Goal: Information Seeking & Learning: Learn about a topic

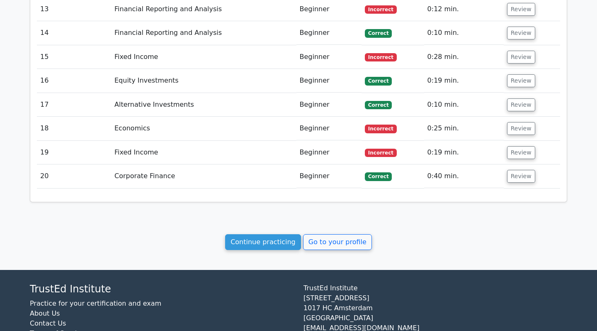
scroll to position [1172, 0]
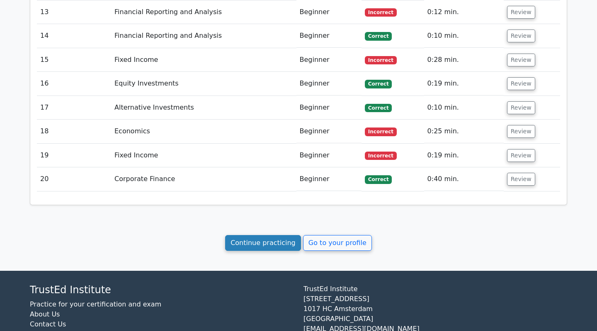
click at [284, 235] on link "Continue practicing" at bounding box center [263, 243] width 76 height 16
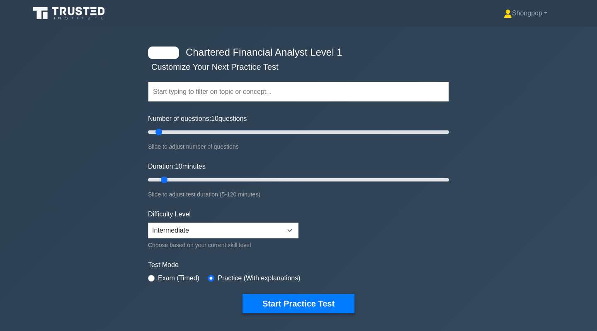
click at [265, 99] on input "text" at bounding box center [298, 92] width 301 height 20
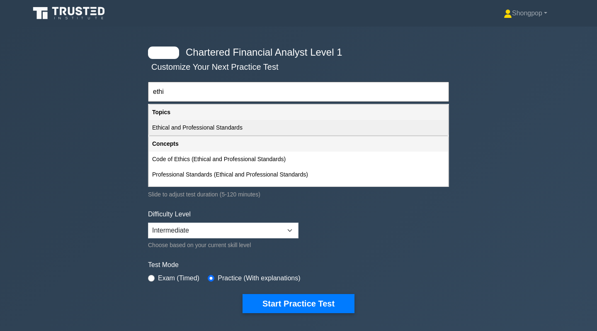
click at [242, 124] on div "Ethical and Professional Standards" at bounding box center [298, 127] width 299 height 15
type input "Ethical and Professional Standards"
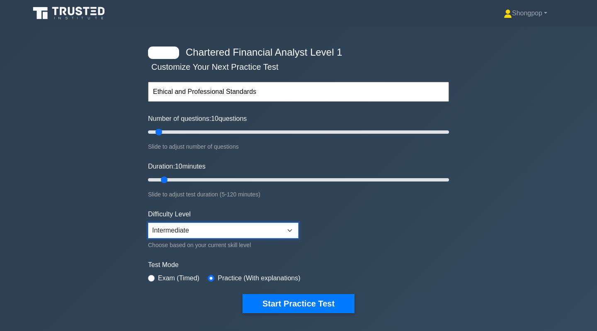
select select "expert"
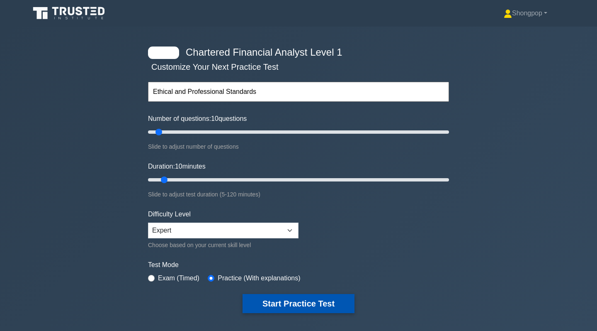
click at [252, 297] on button "Start Practice Test" at bounding box center [299, 303] width 112 height 19
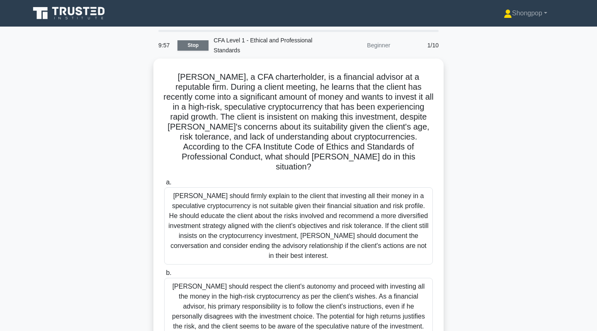
click at [198, 42] on link "Stop" at bounding box center [192, 45] width 31 height 10
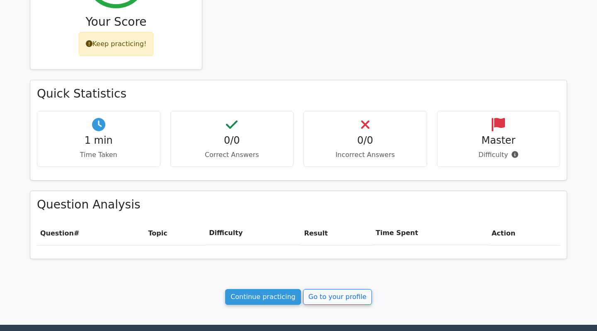
scroll to position [201, 0]
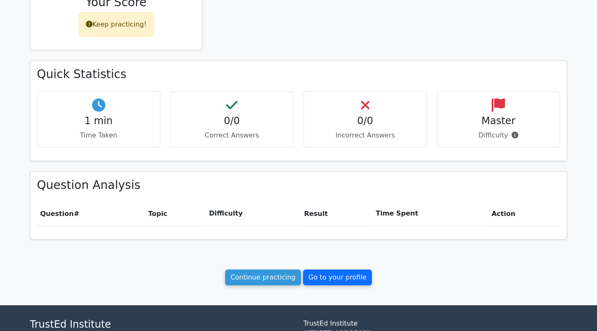
click at [323, 274] on link "Go to your profile" at bounding box center [337, 277] width 69 height 16
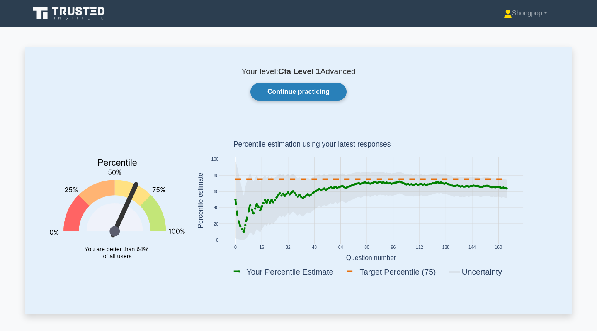
click at [308, 99] on link "Continue practicing" at bounding box center [298, 91] width 96 height 17
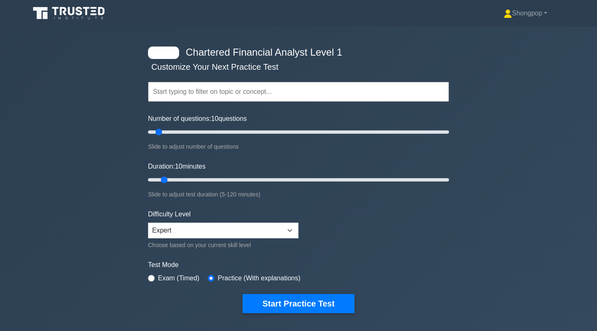
click at [256, 92] on input "text" at bounding box center [298, 92] width 301 height 20
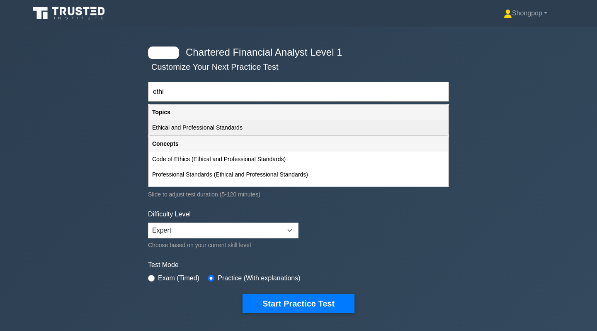
click at [232, 125] on div "Ethical and Professional Standards" at bounding box center [298, 127] width 299 height 15
type input "Ethical and Professional Standards"
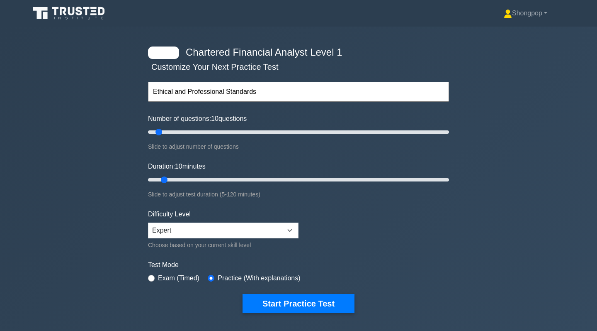
click at [170, 278] on label "Exam (Timed)" at bounding box center [178, 278] width 41 height 10
type input "40"
click at [202, 135] on input "Number of questions: 40 questions" at bounding box center [298, 132] width 301 height 10
click at [209, 177] on input "Duration: 30 minutes" at bounding box center [298, 180] width 301 height 10
click at [238, 182] on input "Duration: 40 minutes" at bounding box center [298, 180] width 301 height 10
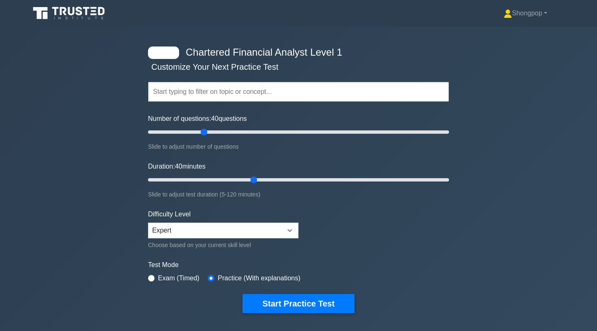
type input "45"
click at [256, 182] on input "Duration: 40 minutes" at bounding box center [298, 180] width 301 height 10
click at [239, 130] on input "Number of questions: 40 questions" at bounding box center [298, 132] width 301 height 10
drag, startPoint x: 226, startPoint y: 130, endPoint x: 219, endPoint y: 131, distance: 7.1
type input "50"
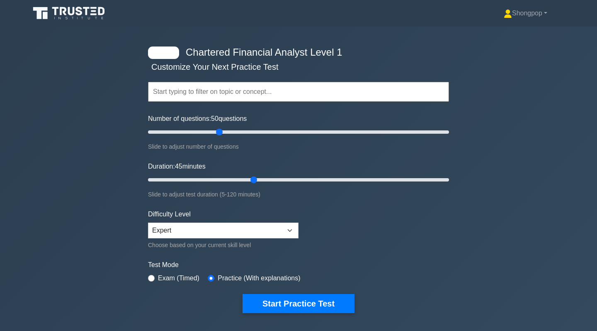
click at [219, 131] on input "Number of questions: 50 questions" at bounding box center [298, 132] width 301 height 10
click at [251, 302] on button "Start Practice Test" at bounding box center [299, 303] width 112 height 19
click at [219, 89] on input "text" at bounding box center [298, 92] width 301 height 20
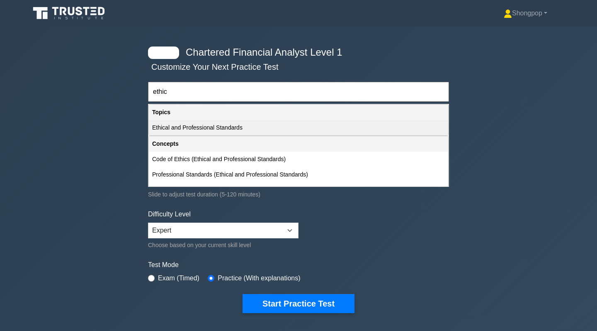
click at [202, 131] on div "Ethical and Professional Standards" at bounding box center [298, 127] width 299 height 15
type input "Ethical and Professional Standards"
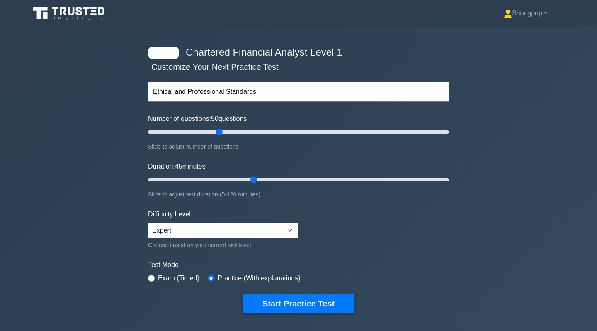
click at [222, 133] on input "Number of questions: 50 questions" at bounding box center [298, 132] width 301 height 10
click at [214, 93] on input "text" at bounding box center [298, 92] width 301 height 20
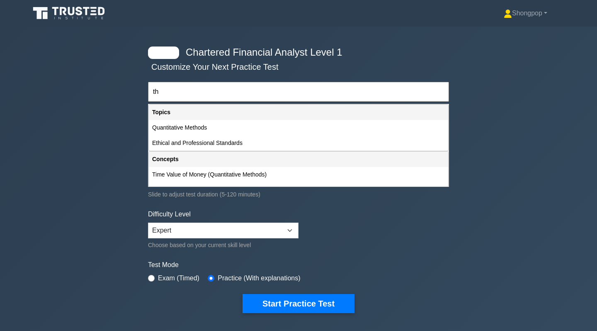
type input "t"
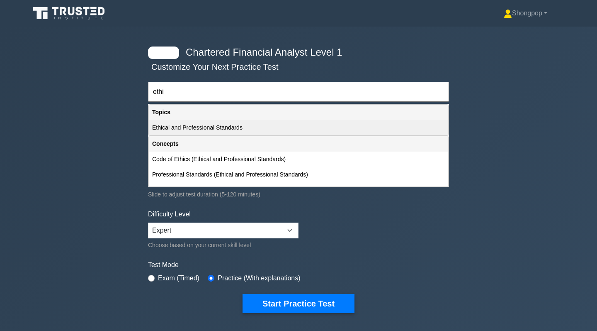
click at [205, 124] on div "Ethical and Professional Standards" at bounding box center [298, 127] width 299 height 15
type input "Ethical and Professional Standards"
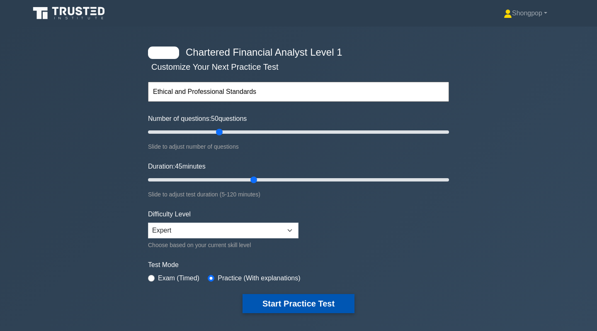
click at [256, 307] on button "Start Practice Test" at bounding box center [299, 303] width 112 height 19
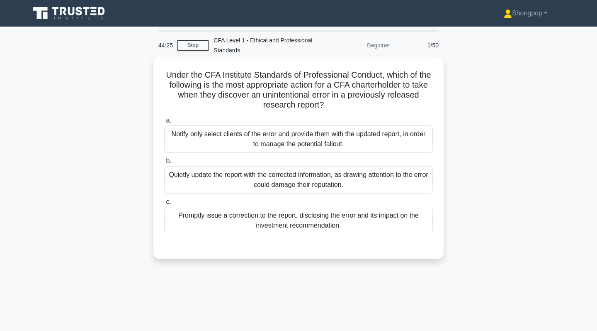
click at [256, 223] on div "Promptly issue a correction to the report, disclosing the error and its impact …" at bounding box center [298, 220] width 269 height 27
click at [164, 204] on input "c. Promptly issue a correction to the report, disclosing the error and its impa…" at bounding box center [164, 201] width 0 height 5
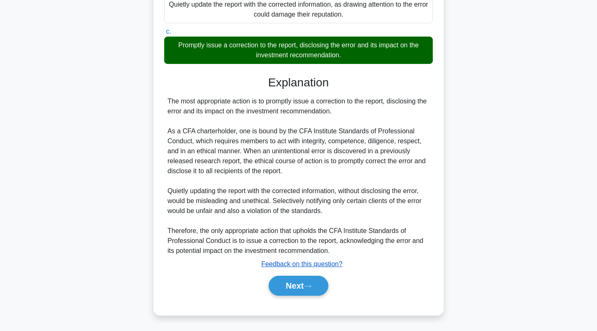
scroll to position [170, 0]
click at [289, 291] on button "Next" at bounding box center [298, 285] width 59 height 20
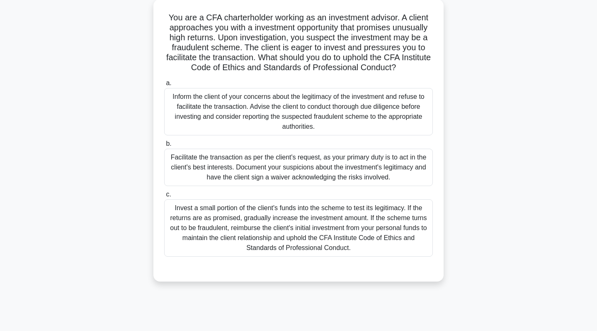
scroll to position [60, 0]
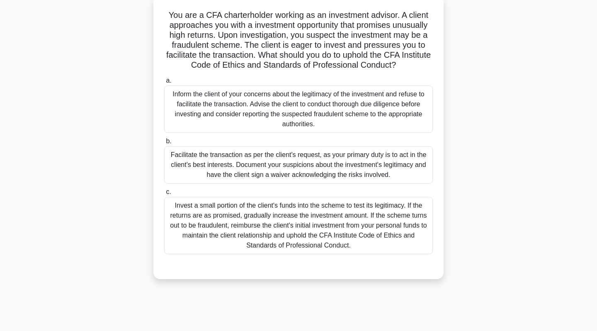
click at [230, 112] on div "Inform the client of your concerns about the legitimacy of the investment and r…" at bounding box center [298, 108] width 269 height 47
click at [164, 83] on input "a. Inform the client of your concerns about the legitimacy of the investment an…" at bounding box center [164, 80] width 0 height 5
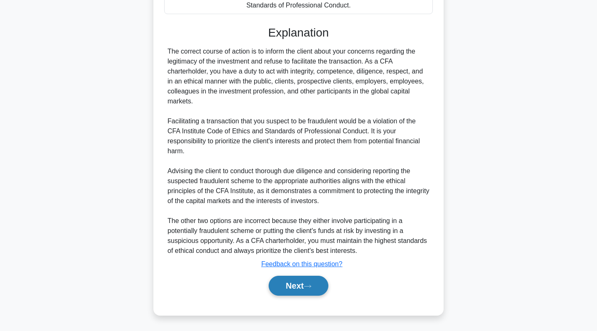
click at [297, 282] on button "Next" at bounding box center [298, 285] width 59 height 20
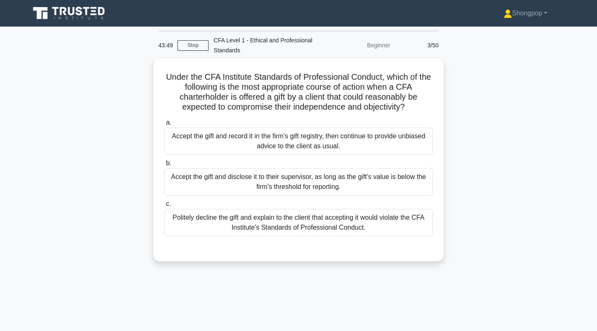
scroll to position [0, 0]
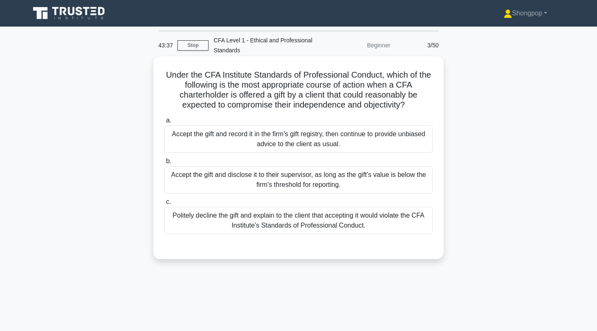
click at [272, 223] on div "Politely decline the gift and explain to the client that accepting it would vio…" at bounding box center [298, 220] width 269 height 27
click at [164, 204] on input "c. Politely decline the gift and explain to the client that accepting it would …" at bounding box center [164, 201] width 0 height 5
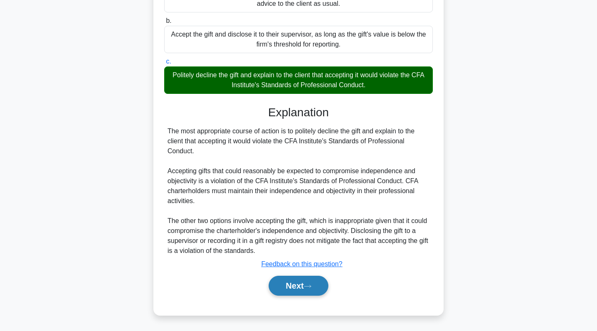
click at [284, 283] on button "Next" at bounding box center [298, 285] width 59 height 20
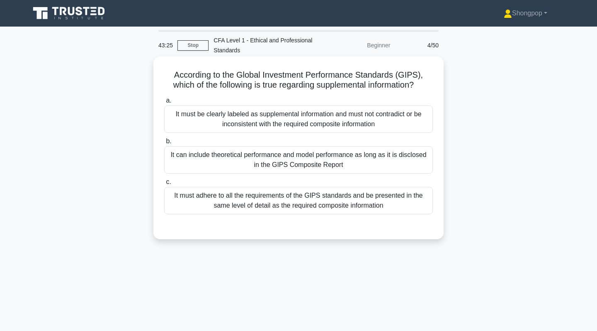
click at [234, 194] on div "It must adhere to all the requirements of the GIPS standards and be presented i…" at bounding box center [298, 200] width 269 height 27
click at [164, 185] on input "c. It must adhere to all the requirements of the GIPS standards and be presente…" at bounding box center [164, 181] width 0 height 5
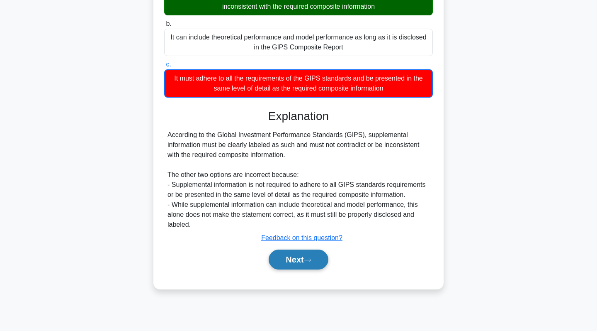
scroll to position [117, 0]
click at [287, 267] on button "Next" at bounding box center [298, 259] width 59 height 20
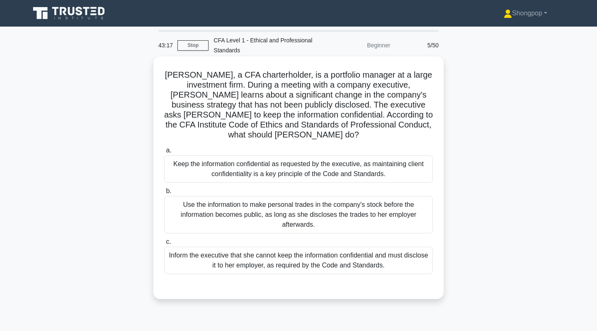
scroll to position [0, 0]
click at [278, 158] on div "Keep the information confidential as requested by the executive, as maintaining…" at bounding box center [298, 168] width 269 height 27
click at [164, 153] on input "a. Keep the information confidential as requested by the executive, as maintain…" at bounding box center [164, 150] width 0 height 5
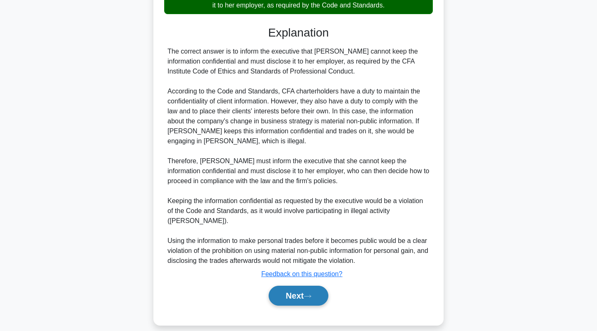
click at [286, 293] on button "Next" at bounding box center [298, 295] width 59 height 20
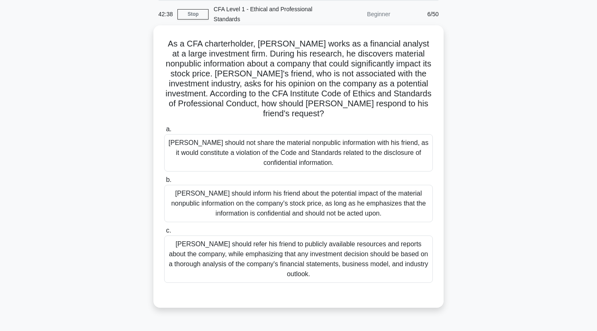
scroll to position [32, 0]
click at [286, 161] on div "[PERSON_NAME] should not share the material nonpublic information with his frie…" at bounding box center [298, 151] width 269 height 37
click at [164, 131] on input "a. [PERSON_NAME] should not share the material nonpublic information with his f…" at bounding box center [164, 128] width 0 height 5
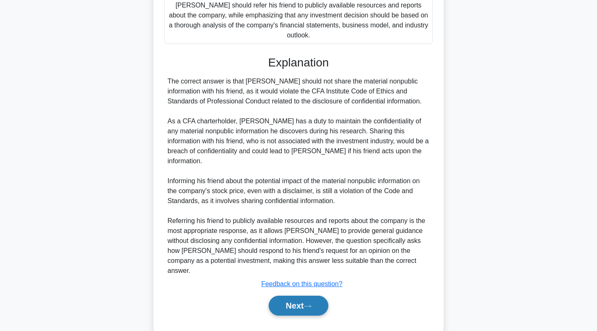
click at [305, 295] on button "Next" at bounding box center [298, 305] width 59 height 20
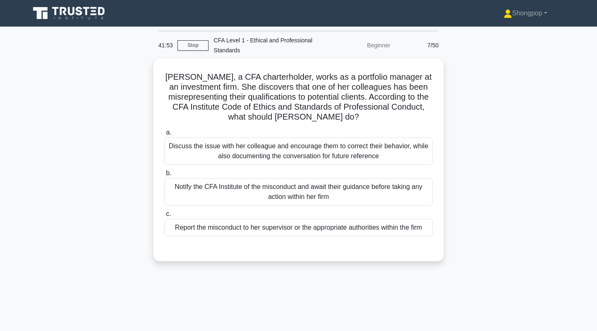
scroll to position [0, 0]
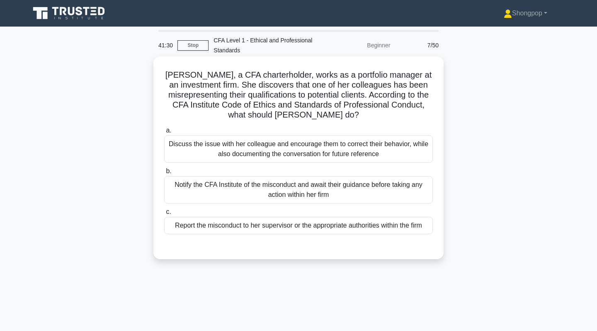
click at [338, 155] on div "Discuss the issue with her colleague and encourage them to correct their behavi…" at bounding box center [298, 148] width 269 height 27
click at [164, 133] on input "a. Discuss the issue with her colleague and encourage them to correct their beh…" at bounding box center [164, 130] width 0 height 5
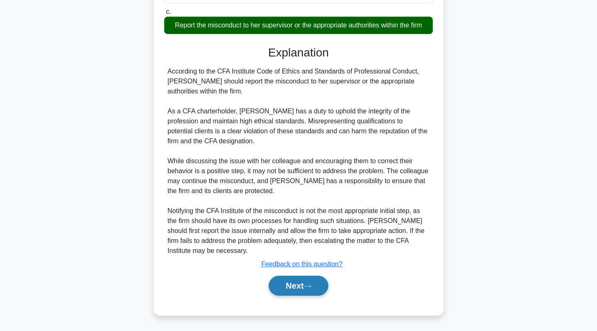
click at [296, 288] on button "Next" at bounding box center [298, 285] width 59 height 20
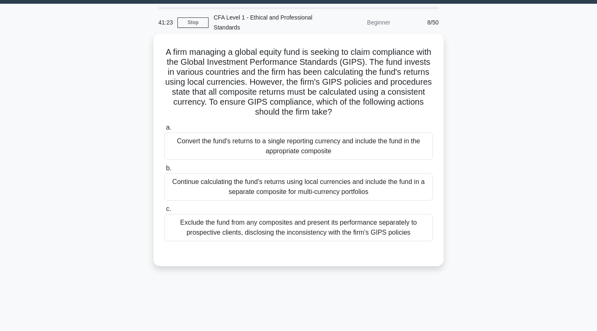
scroll to position [25, 0]
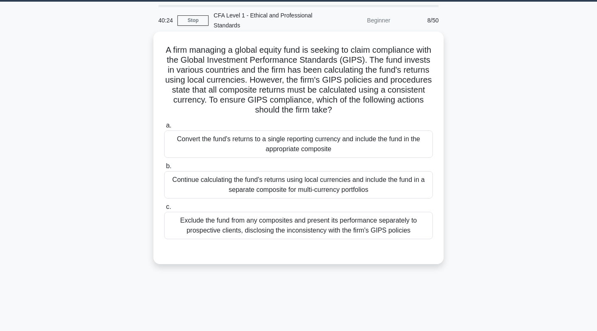
click at [323, 234] on div "Exclude the fund from any composites and present its performance separately to …" at bounding box center [298, 225] width 269 height 27
click at [164, 209] on input "c. Exclude the fund from any composites and present its performance separately …" at bounding box center [164, 206] width 0 height 5
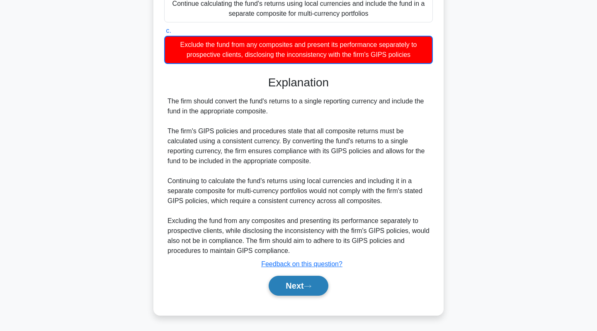
click at [298, 276] on button "Next" at bounding box center [298, 285] width 59 height 20
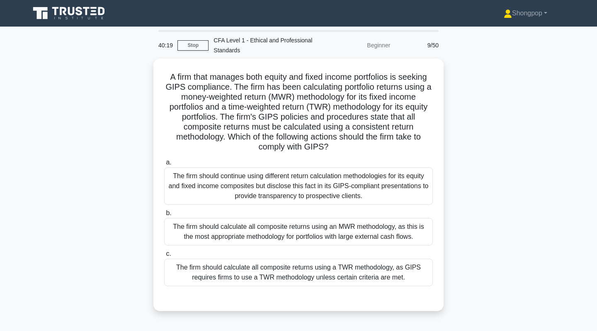
scroll to position [0, 0]
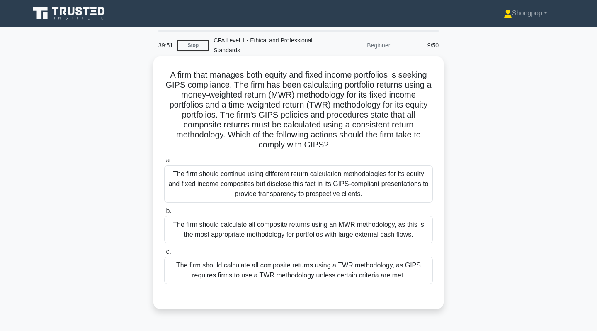
click at [301, 189] on div "The firm should continue using different return calculation methodologies for i…" at bounding box center [298, 183] width 269 height 37
click at [164, 163] on input "a. The firm should continue using different return calculation methodologies fo…" at bounding box center [164, 160] width 0 height 5
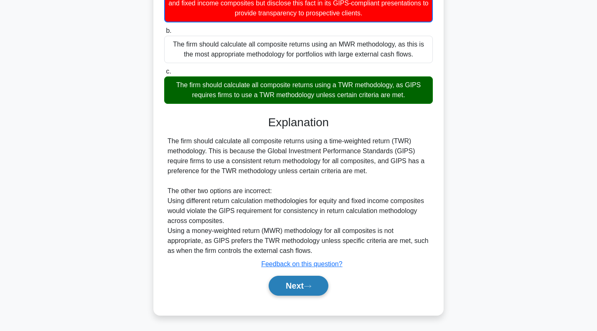
click at [284, 280] on button "Next" at bounding box center [298, 285] width 59 height 20
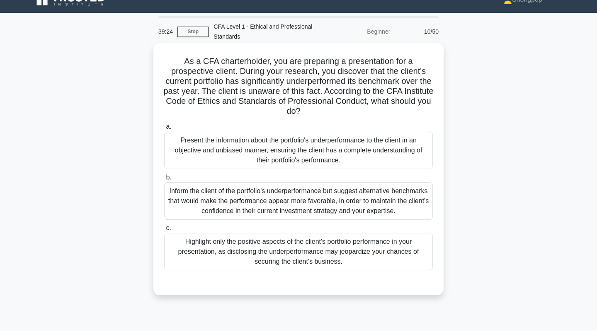
scroll to position [14, 0]
click at [312, 159] on div "Present the information about the portfolio's underperformance to the client in…" at bounding box center [298, 149] width 269 height 37
click at [164, 129] on input "a. Present the information about the portfolio's underperformance to the client…" at bounding box center [164, 126] width 0 height 5
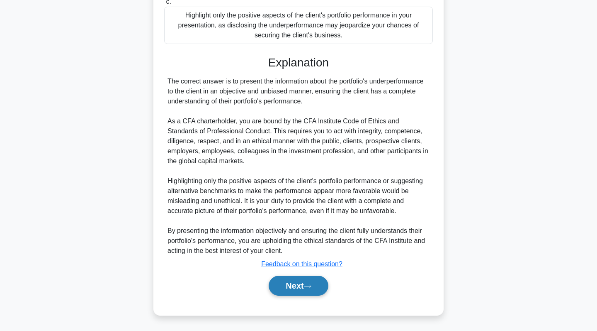
click at [298, 277] on button "Next" at bounding box center [298, 285] width 59 height 20
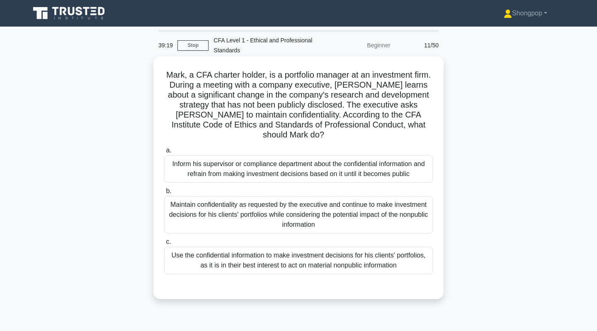
scroll to position [0, 0]
click at [291, 156] on div "Inform his supervisor or compliance department about the confidential informati…" at bounding box center [298, 168] width 269 height 27
click at [164, 153] on input "a. Inform his supervisor or compliance department about the confidential inform…" at bounding box center [164, 150] width 0 height 5
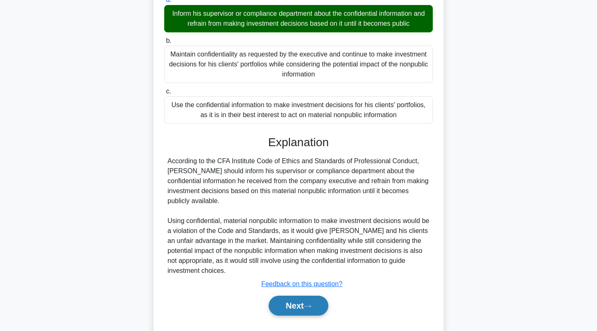
click at [286, 295] on button "Next" at bounding box center [298, 305] width 59 height 20
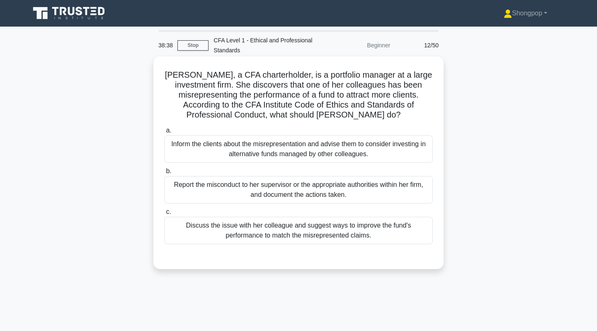
click at [277, 190] on div "Report the misconduct to her supervisor or the appropriate authorities within h…" at bounding box center [298, 189] width 269 height 27
click at [164, 174] on input "b. Report the misconduct to her supervisor or the appropriate authorities withi…" at bounding box center [164, 170] width 0 height 5
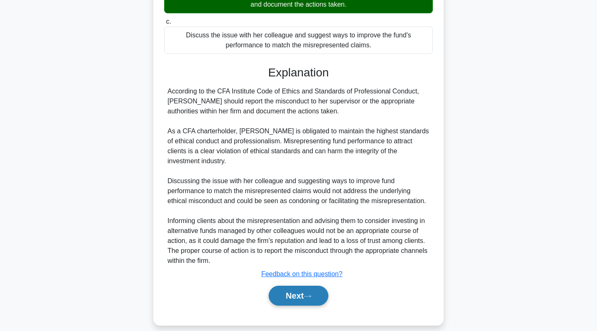
click at [289, 285] on button "Next" at bounding box center [298, 295] width 59 height 20
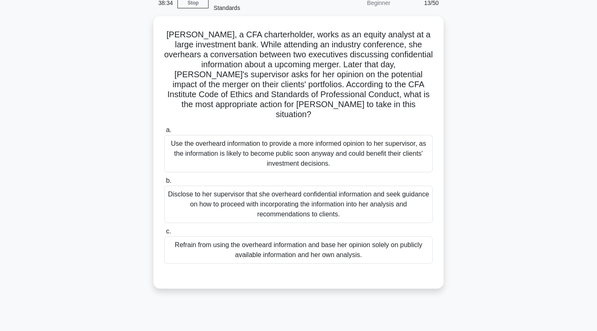
scroll to position [42, 0]
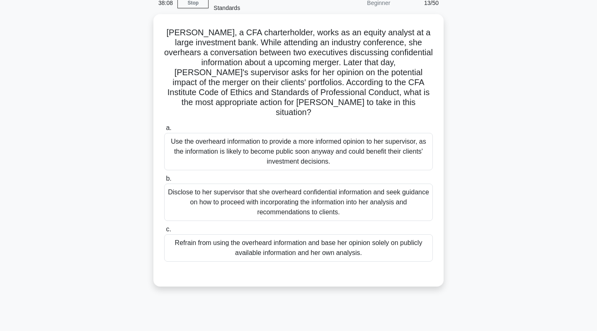
click at [266, 199] on div "Disclose to her supervisor that she overheard confidential information and seek…" at bounding box center [298, 201] width 269 height 37
click at [164, 181] on input "b. Disclose to her supervisor that she overheard confidential information and s…" at bounding box center [164, 178] width 0 height 5
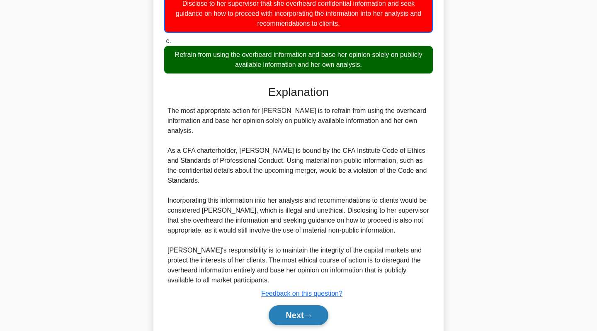
scroll to position [231, 0]
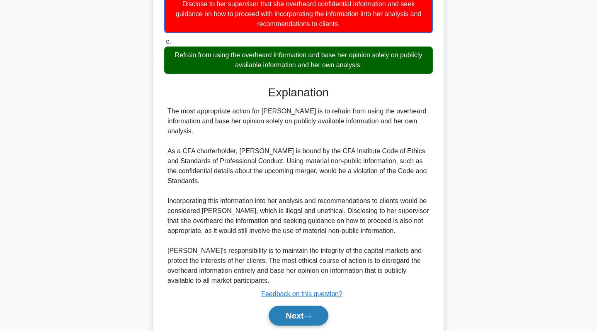
click at [291, 305] on button "Next" at bounding box center [298, 315] width 59 height 20
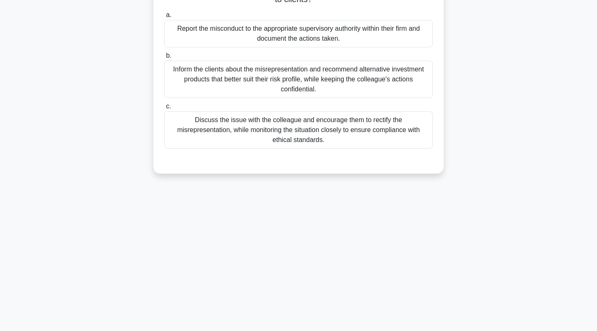
click at [291, 290] on div "37:59 Stop CFA Level 1 - Ethical and Professional Standards Beginner 14/50 Acco…" at bounding box center [298, 119] width 547 height 415
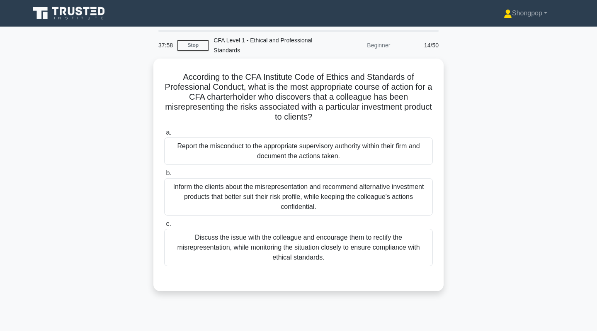
scroll to position [0, 0]
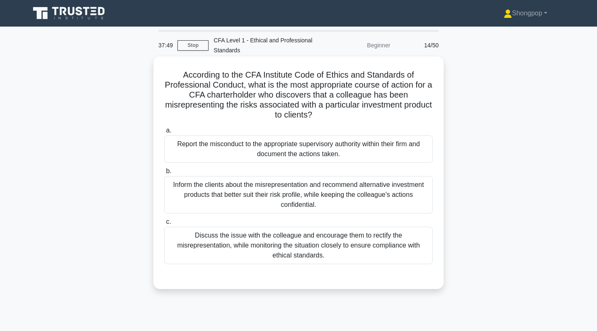
click at [250, 150] on div "Report the misconduct to the appropriate supervisory authority within their fir…" at bounding box center [298, 148] width 269 height 27
click at [164, 133] on input "a. Report the misconduct to the appropriate supervisory authority within their …" at bounding box center [164, 130] width 0 height 5
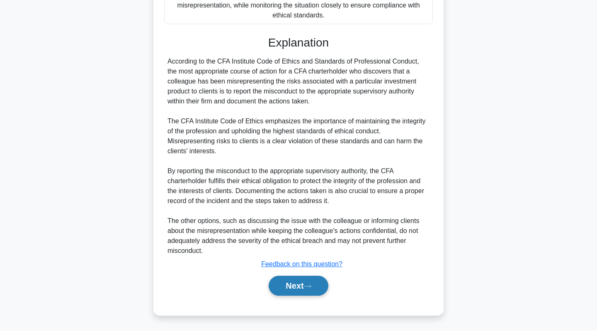
click at [290, 284] on button "Next" at bounding box center [298, 285] width 59 height 20
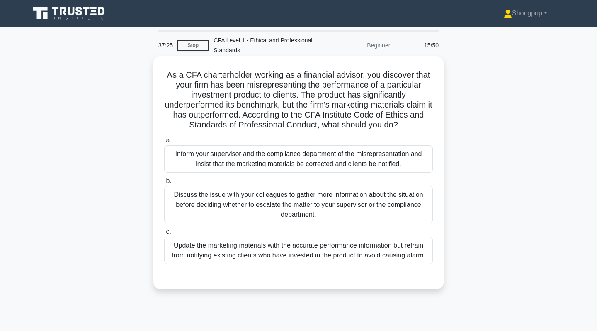
click at [269, 157] on div "Inform your supervisor and the compliance department of the misrepresentation a…" at bounding box center [298, 158] width 269 height 27
click at [164, 143] on input "a. Inform your supervisor and the compliance department of the misrepresentatio…" at bounding box center [164, 140] width 0 height 5
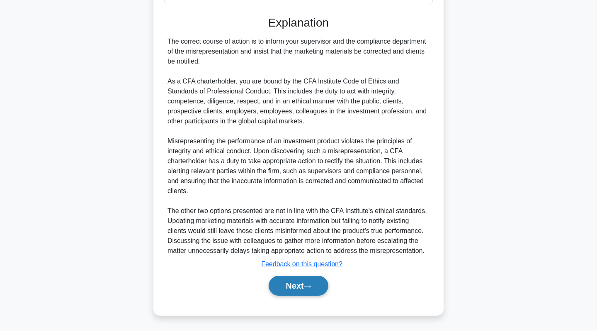
click at [282, 280] on button "Next" at bounding box center [298, 285] width 59 height 20
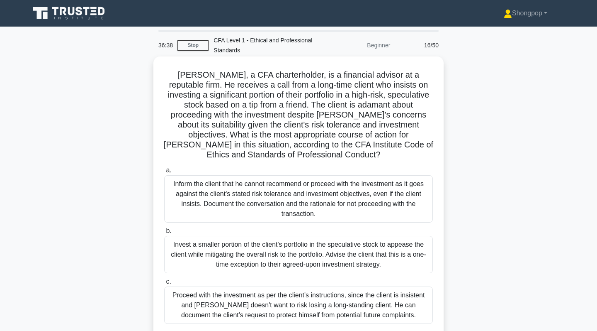
click at [290, 194] on div "Inform the client that he cannot recommend or proceed with the investment as it…" at bounding box center [298, 198] width 269 height 47
click at [164, 173] on input "a. Inform the client that he cannot recommend or proceed with the investment as…" at bounding box center [164, 170] width 0 height 5
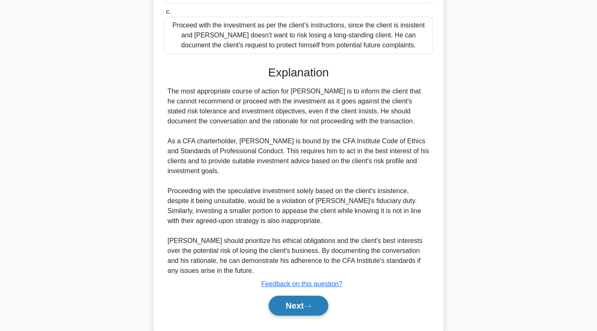
click at [292, 295] on button "Next" at bounding box center [298, 305] width 59 height 20
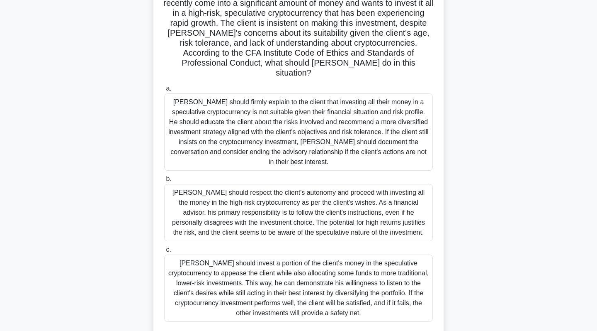
scroll to position [92, 0]
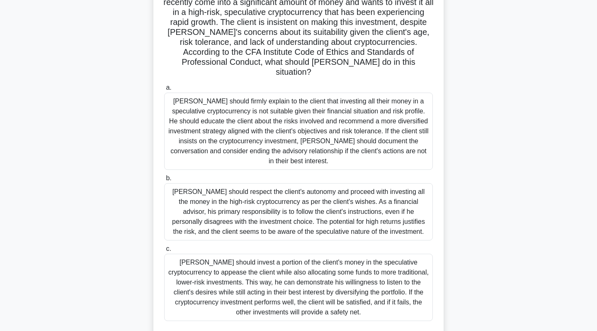
click at [293, 114] on div "Matthew should firmly explain to the client that investing all their money in a…" at bounding box center [298, 130] width 269 height 77
click at [164, 90] on input "a. Matthew should firmly explain to the client that investing all their money i…" at bounding box center [164, 87] width 0 height 5
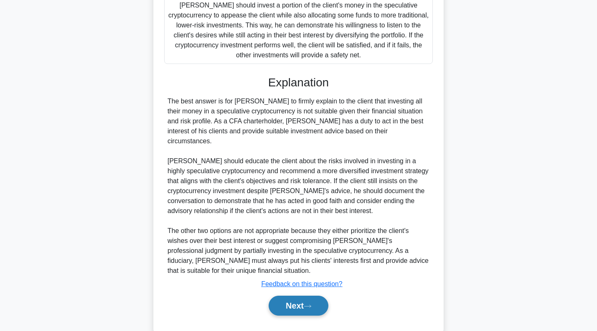
click at [307, 295] on button "Next" at bounding box center [298, 305] width 59 height 20
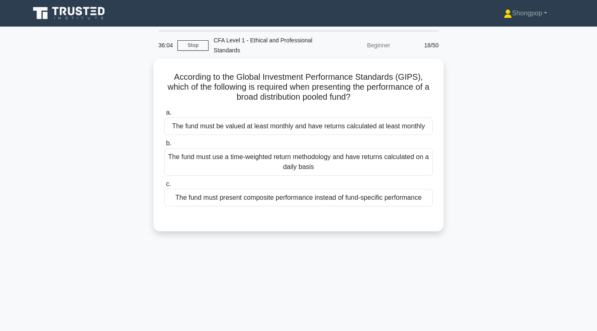
scroll to position [0, 0]
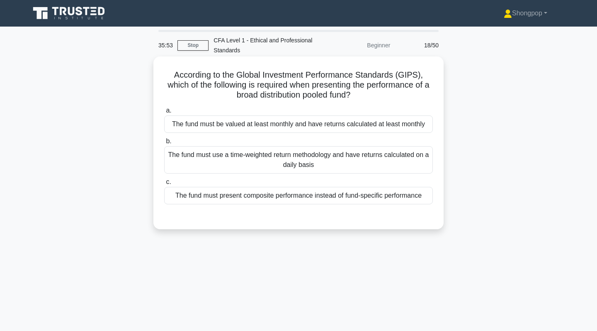
click at [236, 162] on div "The fund must use a time-weighted return methodology and have returns calculate…" at bounding box center [298, 159] width 269 height 27
click at [164, 144] on input "b. The fund must use a time-weighted return methodology and have returns calcul…" at bounding box center [164, 141] width 0 height 5
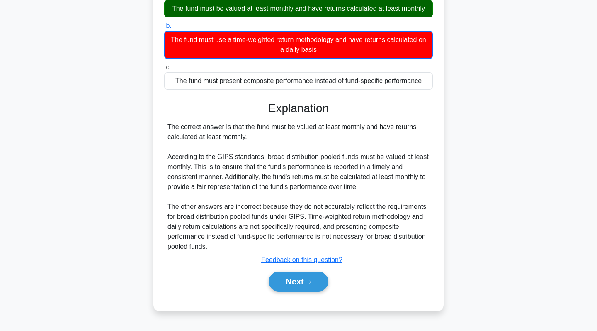
scroll to position [117, 0]
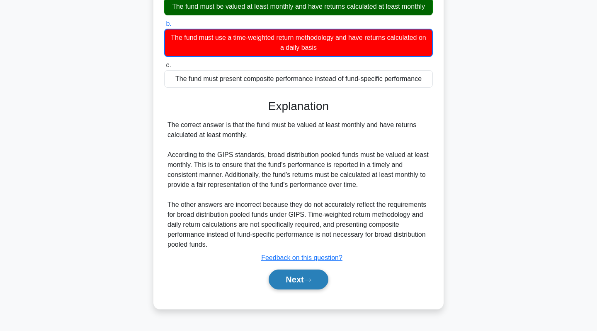
click at [299, 278] on button "Next" at bounding box center [298, 279] width 59 height 20
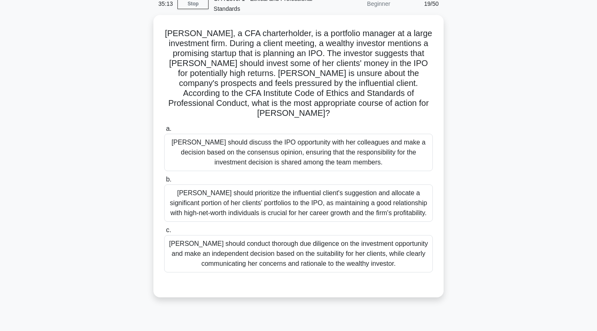
scroll to position [43, 0]
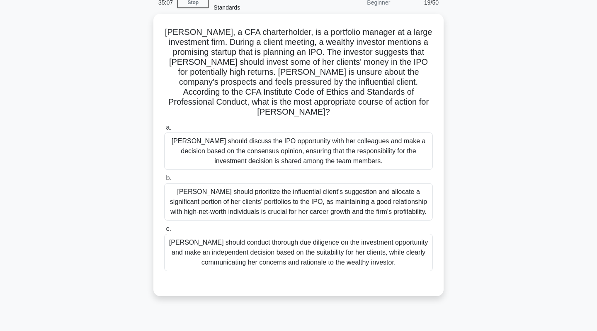
click at [267, 259] on div "Susan should conduct thorough due diligence on the investment opportunity and m…" at bounding box center [298, 251] width 269 height 37
click at [164, 231] on input "c. Susan should conduct thorough due diligence on the investment opportunity an…" at bounding box center [164, 228] width 0 height 5
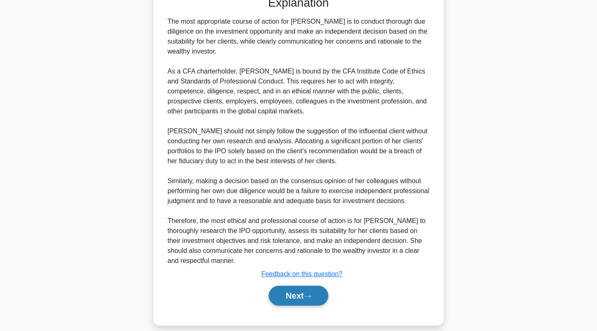
click at [320, 286] on button "Next" at bounding box center [298, 295] width 59 height 20
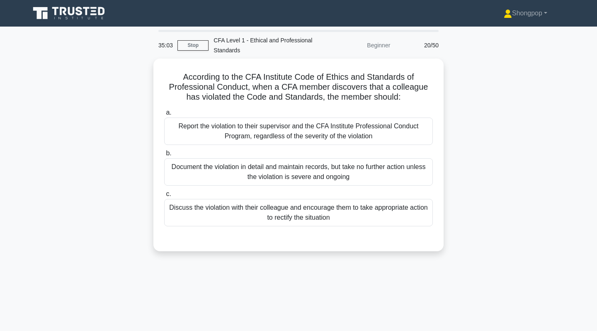
scroll to position [0, 0]
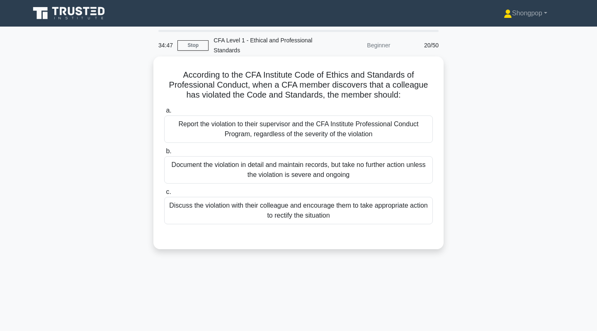
click at [283, 130] on div "Report the violation to their supervisor and the CFA Institute Professional Con…" at bounding box center [298, 128] width 269 height 27
click at [164, 113] on input "a. Report the violation to their supervisor and the CFA Institute Professional …" at bounding box center [164, 110] width 0 height 5
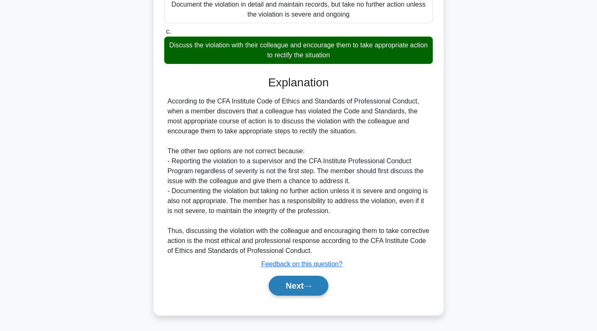
click at [291, 289] on button "Next" at bounding box center [298, 285] width 59 height 20
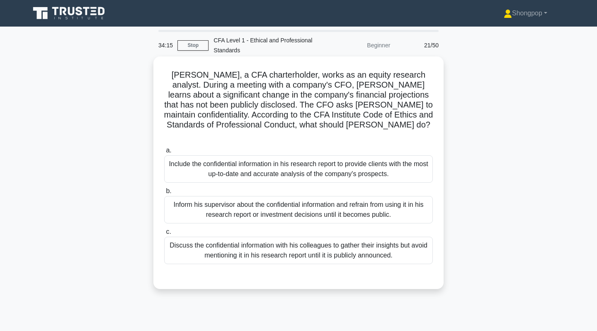
click at [304, 205] on div "Inform his supervisor about the confidential information and refrain from using…" at bounding box center [298, 209] width 269 height 27
click at [164, 194] on input "b. Inform his supervisor about the confidential information and refrain from us…" at bounding box center [164, 190] width 0 height 5
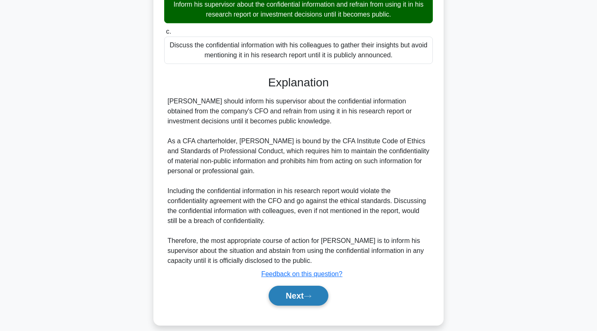
click at [303, 285] on button "Next" at bounding box center [298, 295] width 59 height 20
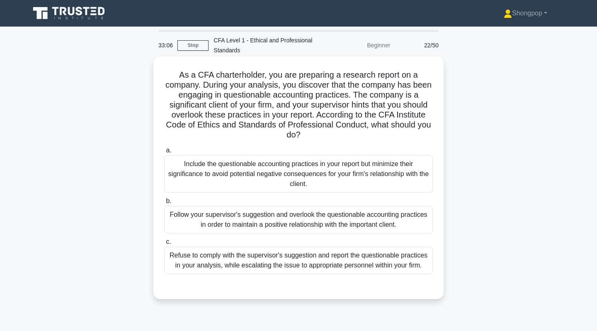
click at [308, 161] on div "Include the questionable accounting practices in your report but minimize their…" at bounding box center [298, 173] width 269 height 37
click at [164, 153] on input "a. Include the questionable accounting practices in your report but minimize th…" at bounding box center [164, 150] width 0 height 5
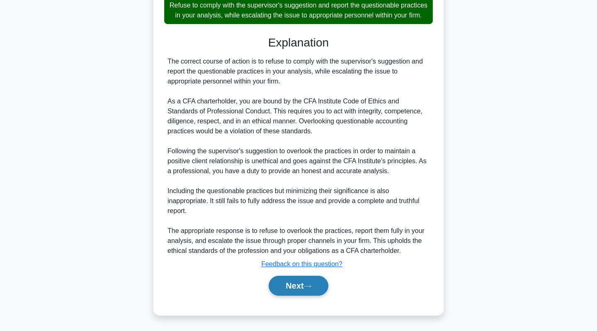
click at [305, 287] on button "Next" at bounding box center [298, 285] width 59 height 20
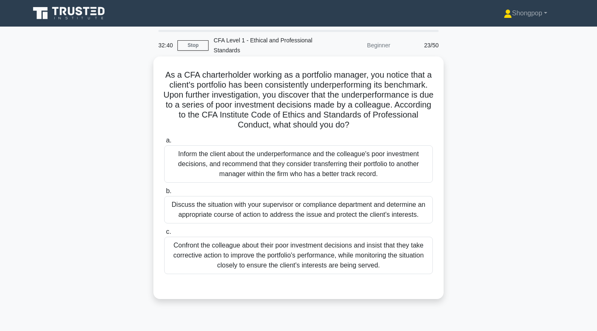
click at [267, 206] on div "Discuss the situation with your supervisor or compliance department and determi…" at bounding box center [298, 209] width 269 height 27
click at [164, 194] on input "b. Discuss the situation with your supervisor or compliance department and dete…" at bounding box center [164, 190] width 0 height 5
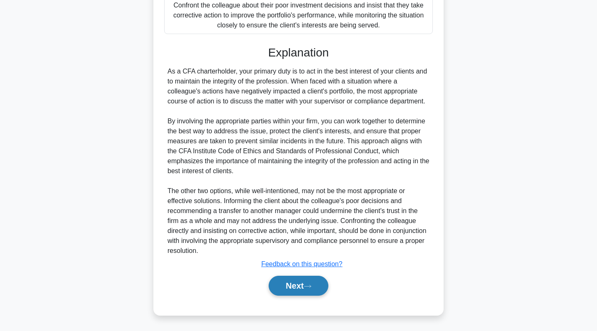
click at [292, 277] on button "Next" at bounding box center [298, 285] width 59 height 20
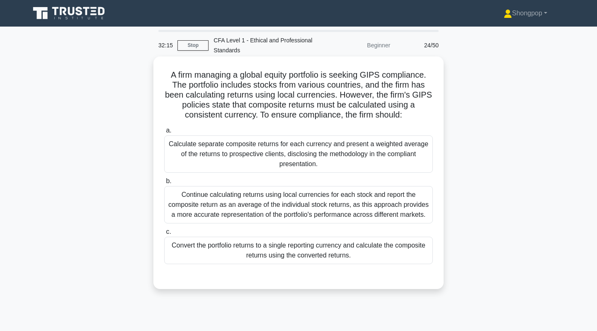
click at [304, 247] on div "Convert the portfolio returns to a single reporting currency and calculate the …" at bounding box center [298, 249] width 269 height 27
click at [164, 234] on input "c. Convert the portfolio returns to a single reporting currency and calculate t…" at bounding box center [164, 231] width 0 height 5
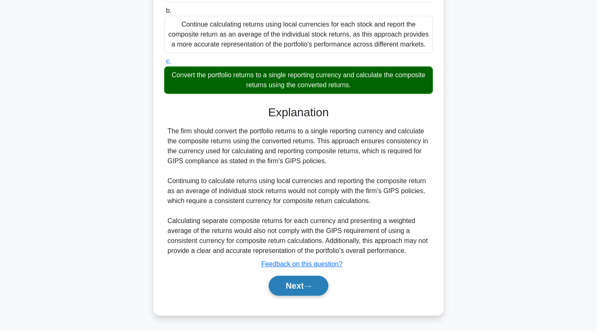
click at [295, 290] on button "Next" at bounding box center [298, 285] width 59 height 20
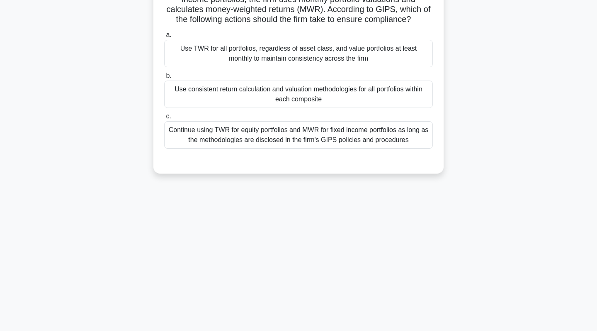
scroll to position [36, 0]
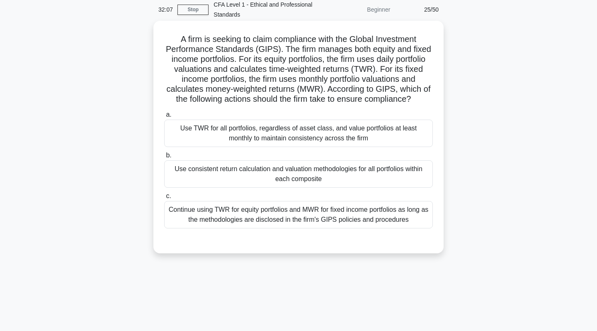
click at [289, 143] on div "Use TWR for all portfolios, regardless of asset class, and value portfolios at …" at bounding box center [298, 132] width 269 height 27
click at [164, 117] on input "a. Use TWR for all portfolios, regardless of asset class, and value portfolios …" at bounding box center [164, 114] width 0 height 5
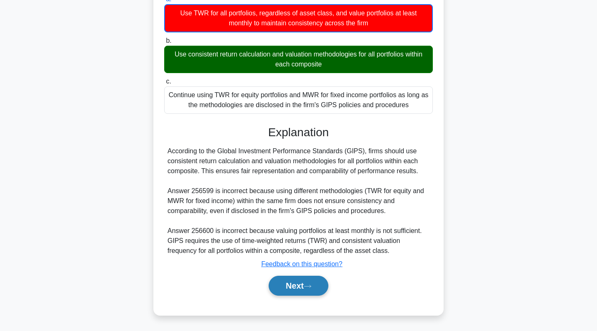
click at [279, 289] on button "Next" at bounding box center [298, 285] width 59 height 20
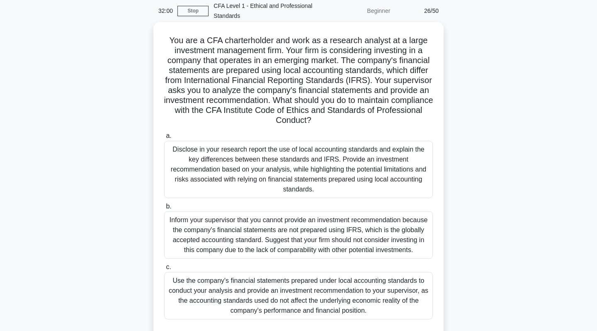
scroll to position [35, 0]
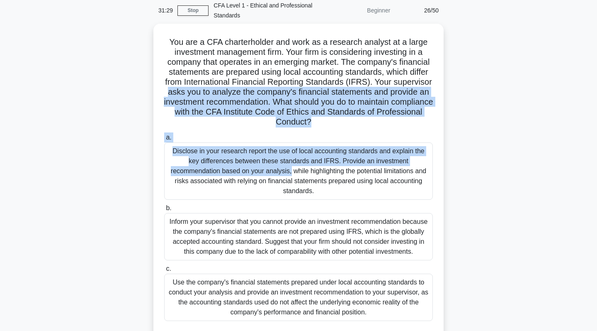
drag, startPoint x: 516, startPoint y: 80, endPoint x: 591, endPoint y: 150, distance: 102.1
click at [591, 150] on main "31:29 Stop CFA Level 1 - Ethical and Professional Standards Beginner 26/50 You …" at bounding box center [298, 202] width 597 height 421
click at [593, 136] on main "31:27 Stop CFA Level 1 - Ethical and Professional Standards Beginner 26/50 You …" at bounding box center [298, 202] width 597 height 421
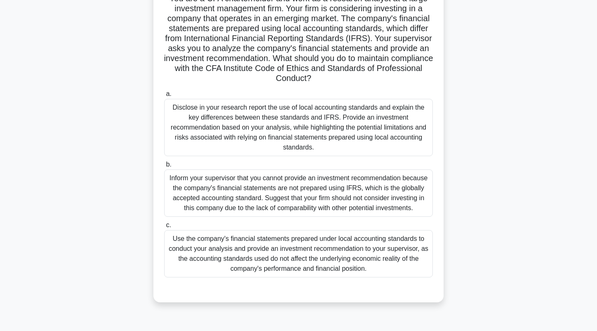
scroll to position [95, 0]
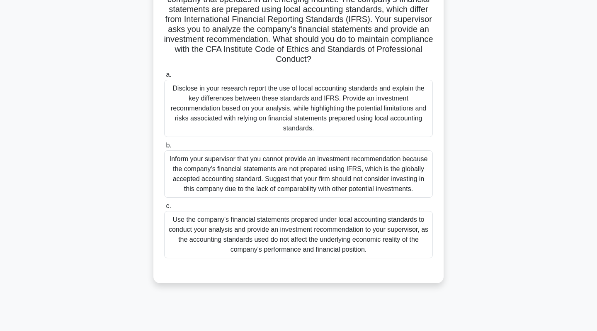
click at [416, 111] on div "Disclose in your research report the use of local accounting standards and expl…" at bounding box center [298, 108] width 269 height 57
click at [164, 78] on input "a. Disclose in your research report the use of local accounting standards and e…" at bounding box center [164, 74] width 0 height 5
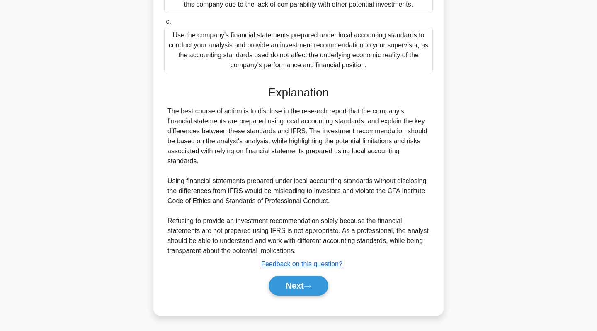
scroll to position [280, 0]
click at [293, 281] on button "Next" at bounding box center [298, 285] width 59 height 20
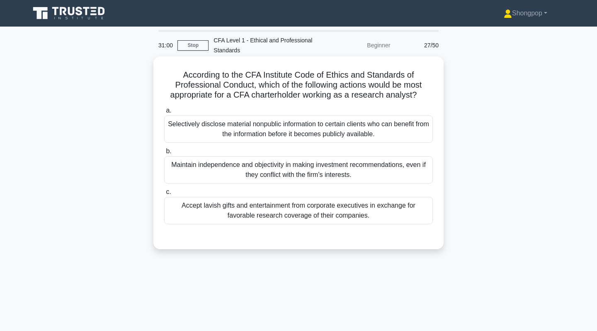
scroll to position [0, 0]
click at [294, 170] on div "Maintain independence and objectivity in making investment recommendations, eve…" at bounding box center [298, 169] width 269 height 27
click at [164, 154] on input "b. Maintain independence and objectivity in making investment recommendations, …" at bounding box center [164, 150] width 0 height 5
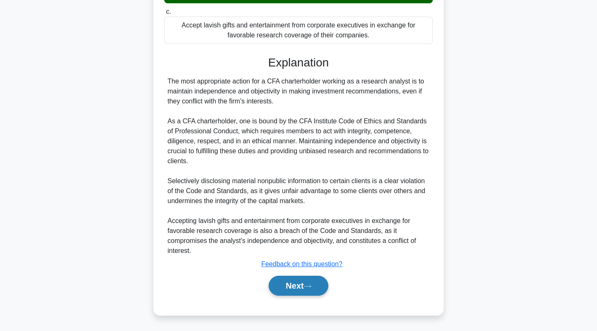
click at [288, 280] on button "Next" at bounding box center [298, 285] width 59 height 20
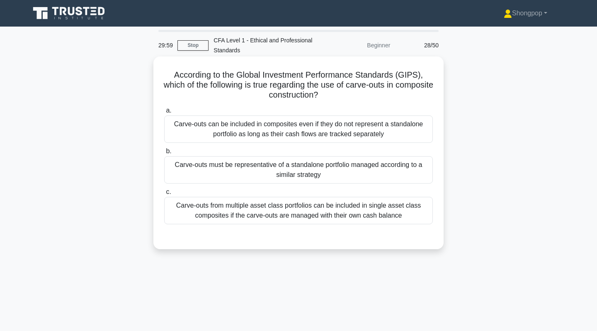
click at [338, 169] on div "Carve-outs must be representative of a standalone portfolio managed according t…" at bounding box center [298, 169] width 269 height 27
click at [164, 154] on input "b. Carve-outs must be representative of a standalone portfolio managed accordin…" at bounding box center [164, 150] width 0 height 5
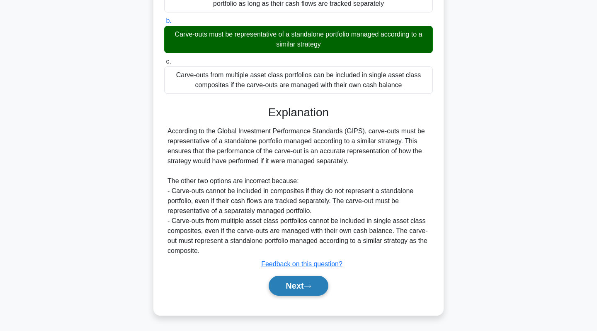
scroll to position [130, 0]
click at [310, 295] on button "Next" at bounding box center [298, 285] width 59 height 20
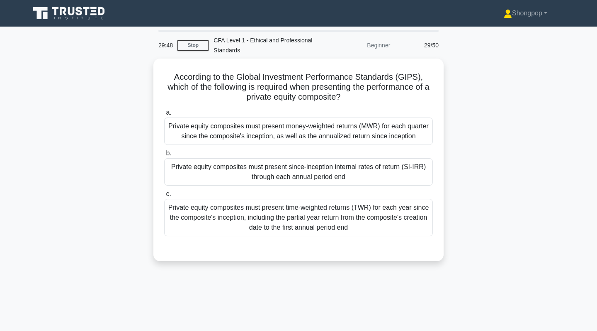
scroll to position [0, 0]
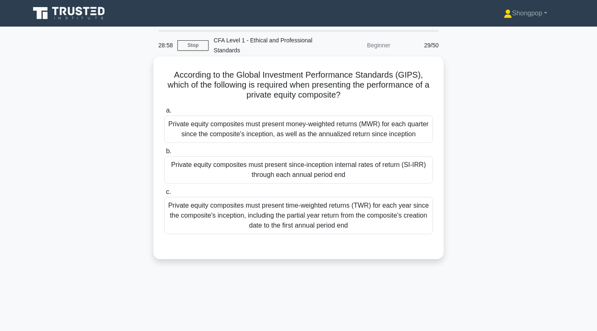
click at [303, 216] on div "Private equity composites must present time-weighted returns (TWR) for each yea…" at bounding box center [298, 215] width 269 height 37
click at [164, 194] on input "c. Private equity composites must present time-weighted returns (TWR) for each …" at bounding box center [164, 191] width 0 height 5
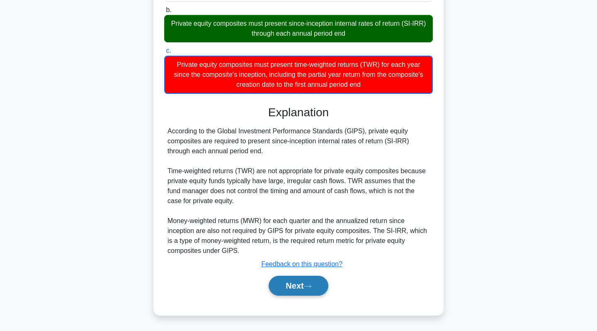
click at [290, 278] on button "Next" at bounding box center [298, 285] width 59 height 20
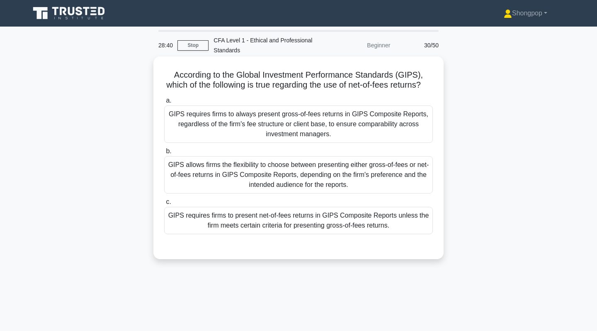
click at [275, 186] on div "GIPS allows firms the flexibility to choose between presenting either gross-of-…" at bounding box center [298, 174] width 269 height 37
click at [164, 154] on input "b. GIPS allows firms the flexibility to choose between presenting either gross-…" at bounding box center [164, 150] width 0 height 5
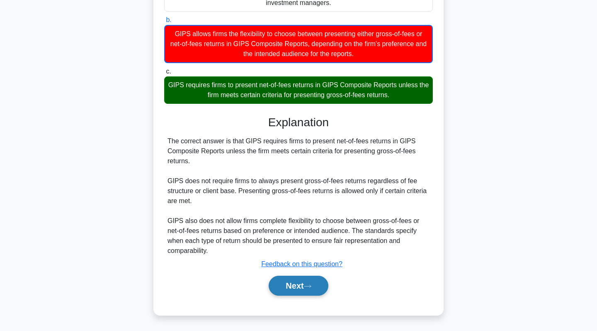
click at [280, 287] on button "Next" at bounding box center [298, 285] width 59 height 20
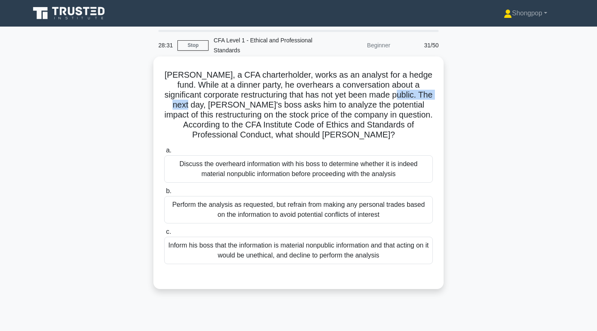
drag, startPoint x: 185, startPoint y: 104, endPoint x: 378, endPoint y: 93, distance: 192.7
click at [378, 93] on h5 "Michael, a CFA charterholder, works as an analyst for a hedge fund. While at a …" at bounding box center [298, 105] width 270 height 71
click at [236, 85] on h5 "Michael, a CFA charterholder, works as an analyst for a hedge fund. While at a …" at bounding box center [298, 105] width 270 height 71
click at [220, 217] on div "Perform the analysis as requested, but refrain from making any personal trades …" at bounding box center [298, 209] width 269 height 27
click at [164, 194] on input "b. Perform the analysis as requested, but refrain from making any personal trad…" at bounding box center [164, 190] width 0 height 5
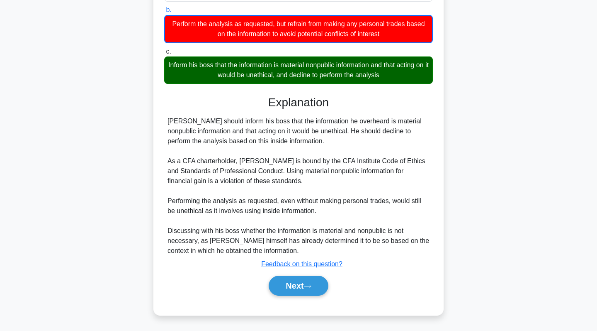
scroll to position [181, 0]
click at [277, 285] on button "Next" at bounding box center [298, 285] width 59 height 20
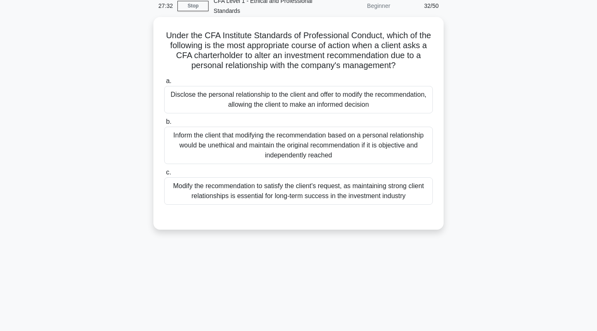
scroll to position [41, 0]
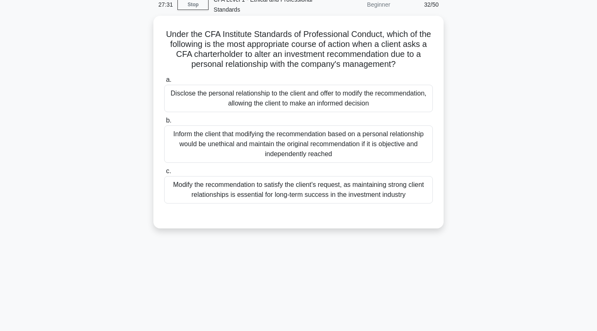
click at [213, 144] on div "Inform the client that modifying the recommendation based on a personal relatio…" at bounding box center [298, 143] width 269 height 37
click at [164, 123] on input "b. Inform the client that modifying the recommendation based on a personal rela…" at bounding box center [164, 120] width 0 height 5
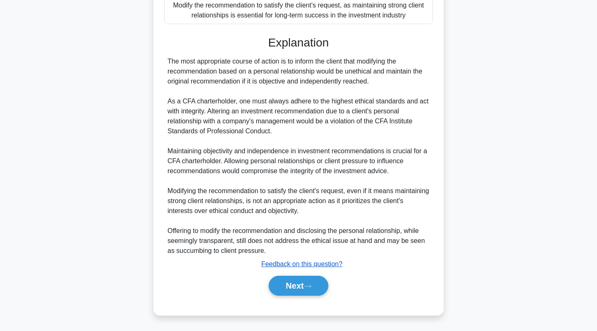
scroll to position [220, 0]
click at [285, 277] on button "Next" at bounding box center [298, 285] width 59 height 20
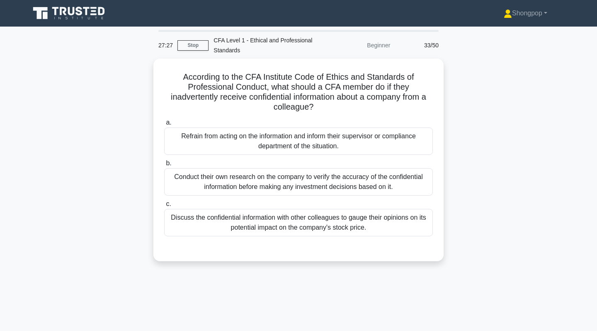
scroll to position [0, 0]
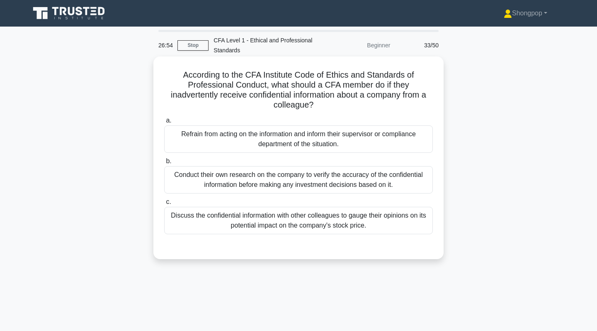
click at [365, 132] on div "Refrain from acting on the information and inform their supervisor or complianc…" at bounding box center [298, 138] width 269 height 27
click at [164, 123] on input "a. Refrain from acting on the information and inform their supervisor or compli…" at bounding box center [164, 120] width 0 height 5
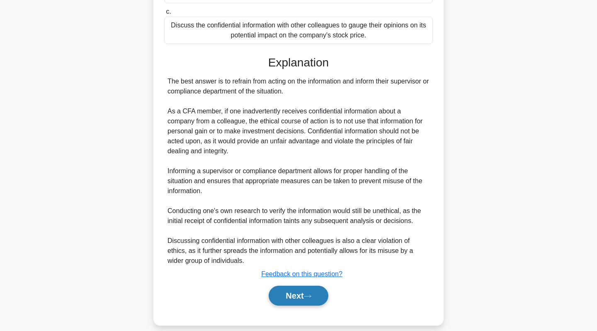
click at [300, 287] on button "Next" at bounding box center [298, 295] width 59 height 20
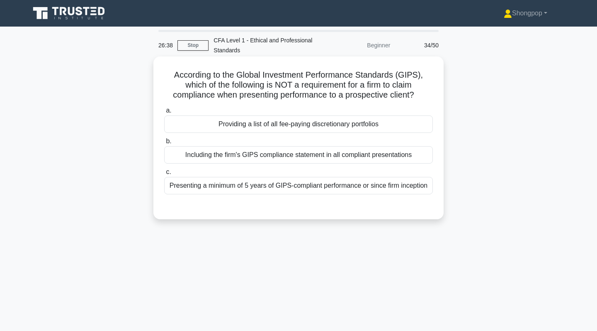
click at [319, 131] on div "Providing a list of all fee-paying discretionary portfolios" at bounding box center [298, 123] width 269 height 17
click at [164, 113] on input "a. Providing a list of all fee-paying discretionary portfolios" at bounding box center [164, 110] width 0 height 5
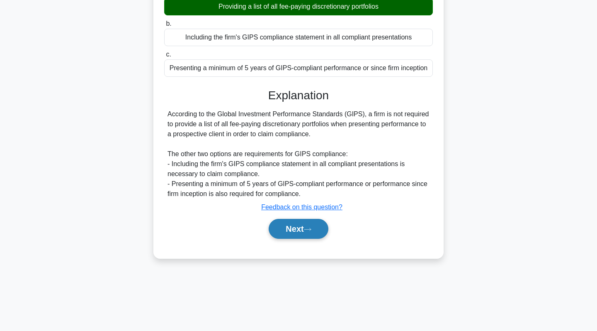
scroll to position [117, 0]
click at [311, 228] on icon at bounding box center [307, 229] width 7 height 5
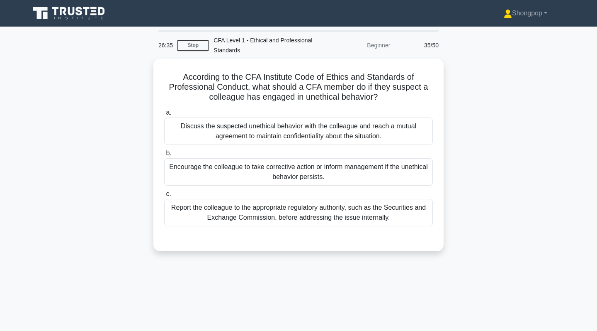
scroll to position [0, 0]
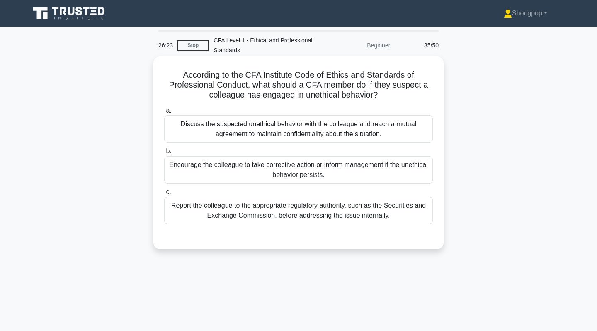
click at [405, 212] on div "Report the colleague to the appropriate regulatory authority, such as the Secur…" at bounding box center [298, 210] width 269 height 27
click at [164, 194] on input "c. Report the colleague to the appropriate regulatory authority, such as the Se…" at bounding box center [164, 191] width 0 height 5
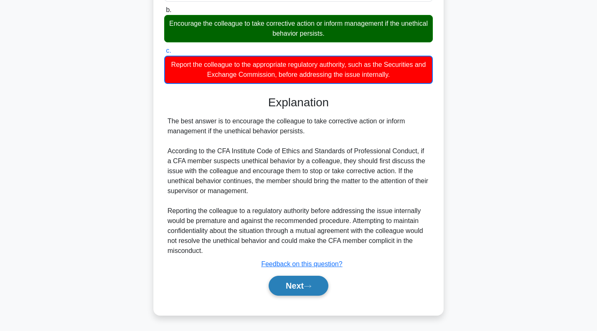
click at [309, 280] on button "Next" at bounding box center [298, 285] width 59 height 20
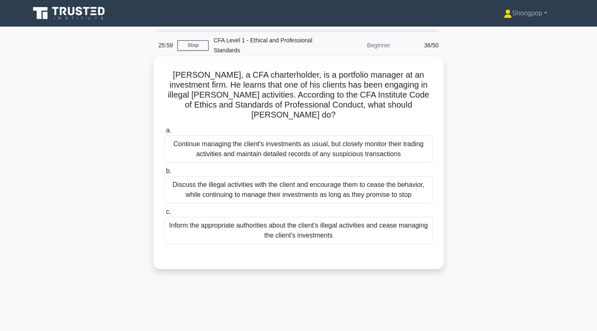
click at [316, 180] on div "Discuss the illegal activities with the client and encourage them to cease the …" at bounding box center [298, 189] width 269 height 27
click at [164, 174] on input "b. Discuss the illegal activities with the client and encourage them to cease t…" at bounding box center [164, 170] width 0 height 5
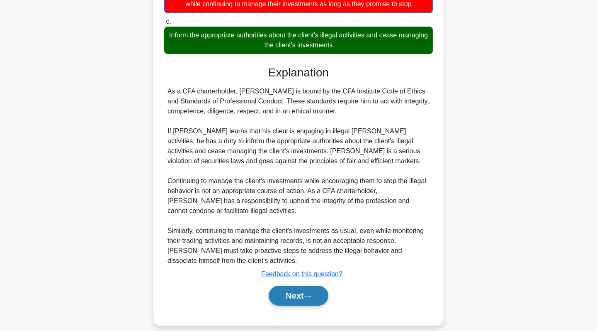
click at [299, 285] on button "Next" at bounding box center [298, 295] width 59 height 20
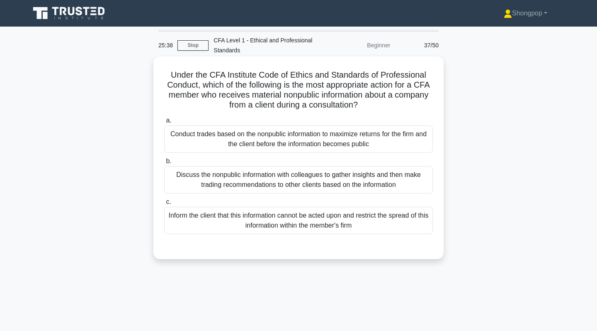
click at [294, 233] on div "Inform the client that this information cannot be acted upon and restrict the s…" at bounding box center [298, 220] width 269 height 27
click at [164, 204] on input "c. Inform the client that this information cannot be acted upon and restrict th…" at bounding box center [164, 201] width 0 height 5
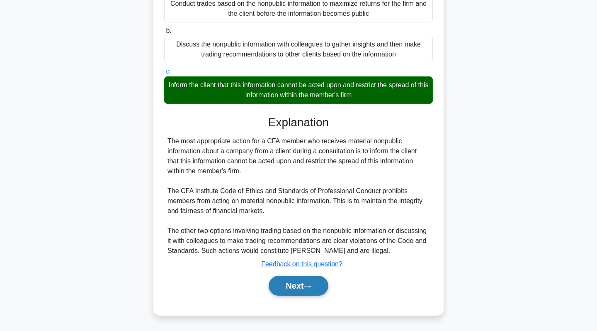
click at [290, 287] on button "Next" at bounding box center [298, 285] width 59 height 20
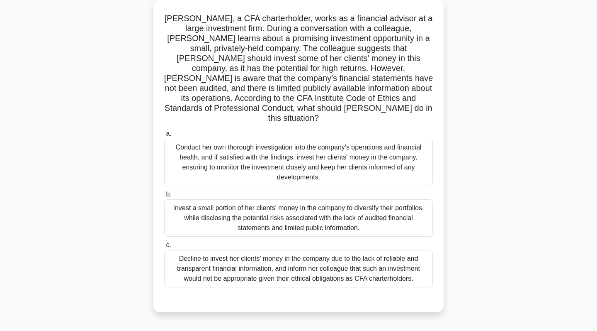
scroll to position [59, 0]
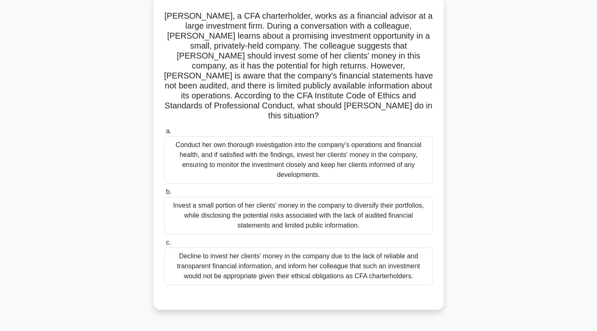
click at [379, 143] on div "Conduct her own thorough investigation into the company's operations and financ…" at bounding box center [298, 159] width 269 height 47
click at [164, 134] on input "a. Conduct her own thorough investigation into the company's operations and fin…" at bounding box center [164, 131] width 0 height 5
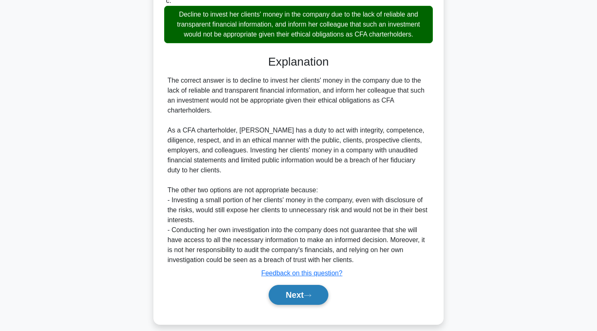
scroll to position [300, 0]
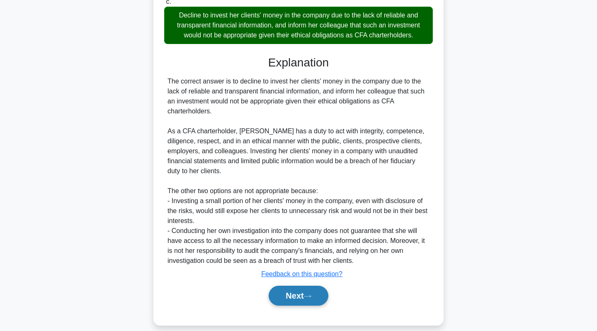
click at [321, 285] on button "Next" at bounding box center [298, 295] width 59 height 20
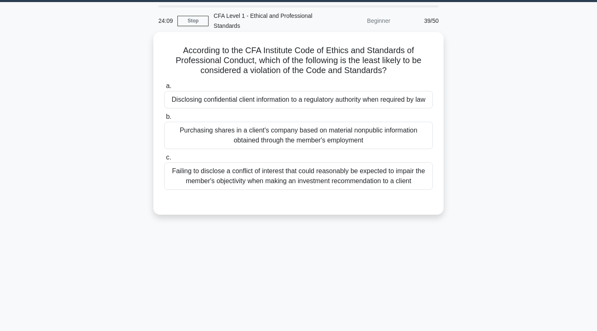
scroll to position [25, 0]
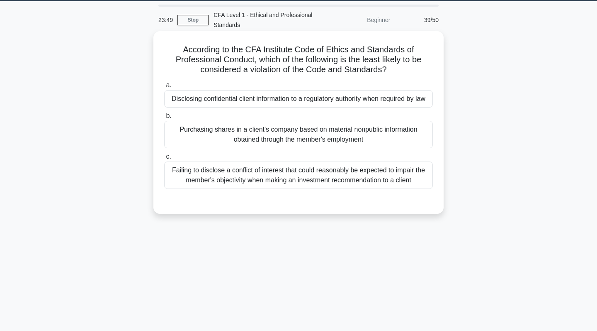
click at [343, 98] on div "Disclosing confidential client information to a regulatory authority when requi…" at bounding box center [298, 98] width 269 height 17
click at [164, 88] on input "a. Disclosing confidential client information to a regulatory authority when re…" at bounding box center [164, 85] width 0 height 5
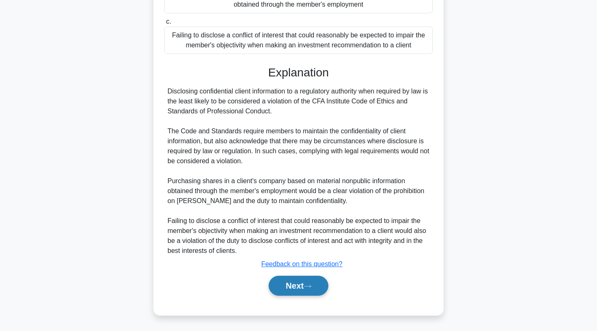
click at [286, 288] on button "Next" at bounding box center [298, 285] width 59 height 20
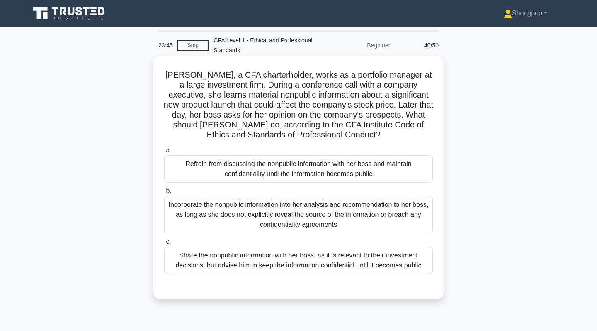
scroll to position [0, 0]
click at [292, 171] on div "Refrain from discussing the nonpublic information with her boss and maintain co…" at bounding box center [298, 168] width 269 height 27
click at [164, 153] on input "a. Refrain from discussing the nonpublic information with her boss and maintain…" at bounding box center [164, 150] width 0 height 5
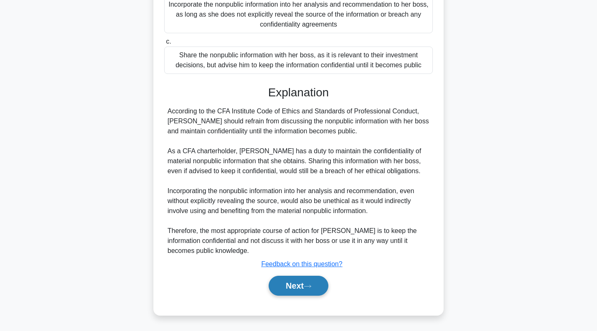
click at [291, 285] on button "Next" at bounding box center [298, 285] width 59 height 20
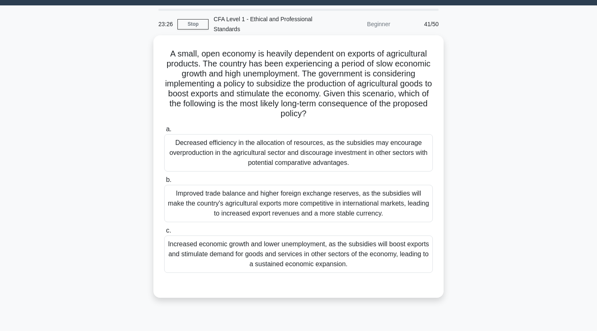
scroll to position [21, 0]
click at [320, 206] on div "Improved trade balance and higher foreign exchange reserves, as the subsidies w…" at bounding box center [298, 203] width 269 height 37
click at [164, 182] on input "b. Improved trade balance and higher foreign exchange reserves, as the subsidie…" at bounding box center [164, 179] width 0 height 5
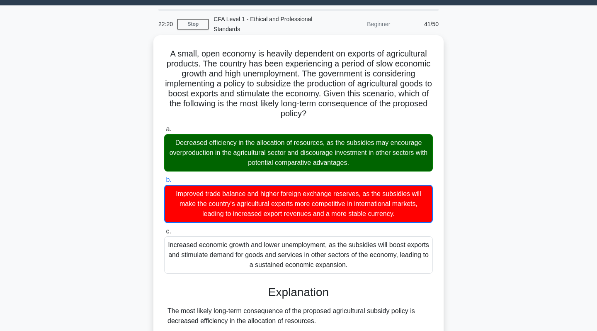
scroll to position [25, 0]
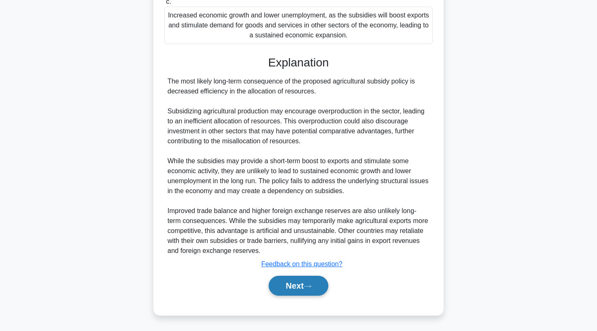
click at [291, 292] on button "Next" at bounding box center [298, 285] width 59 height 20
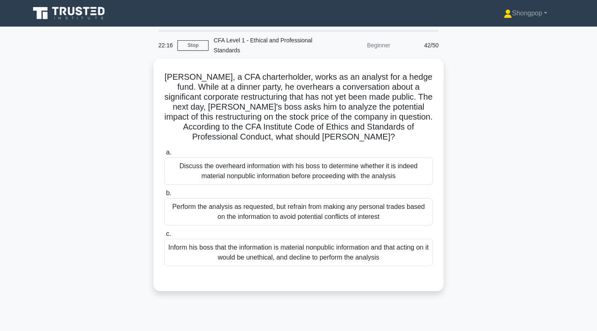
scroll to position [0, 0]
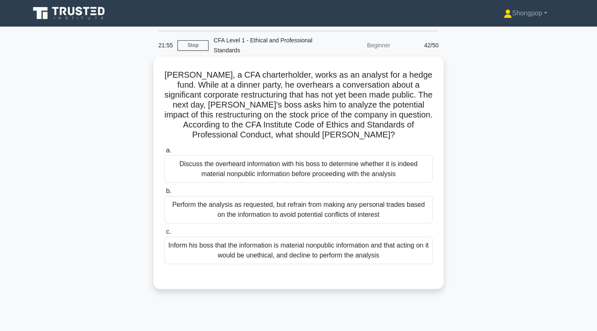
click at [288, 255] on div "Inform his boss that the information is material nonpublic information and that…" at bounding box center [298, 249] width 269 height 27
click at [164, 234] on input "c. Inform his boss that the information is material nonpublic information and t…" at bounding box center [164, 231] width 0 height 5
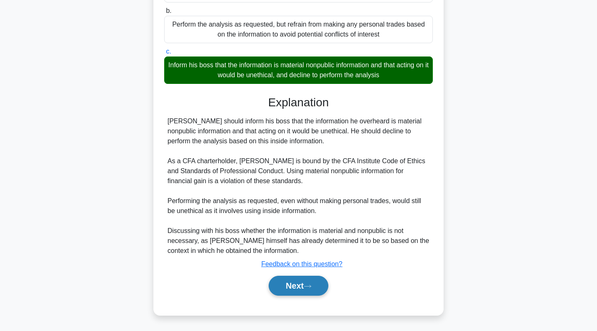
click at [281, 283] on button "Next" at bounding box center [298, 285] width 59 height 20
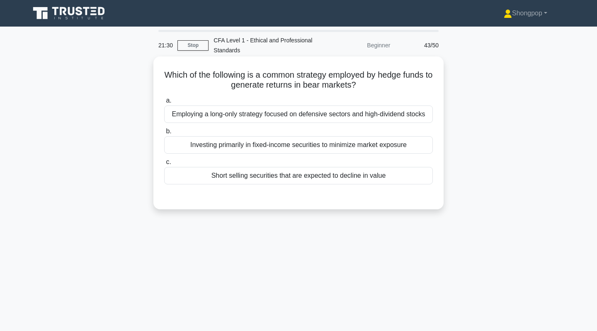
click at [297, 184] on div "Short selling securities that are expected to decline in value" at bounding box center [298, 175] width 269 height 17
click at [164, 165] on input "c. Short selling securities that are expected to decline in value" at bounding box center [164, 161] width 0 height 5
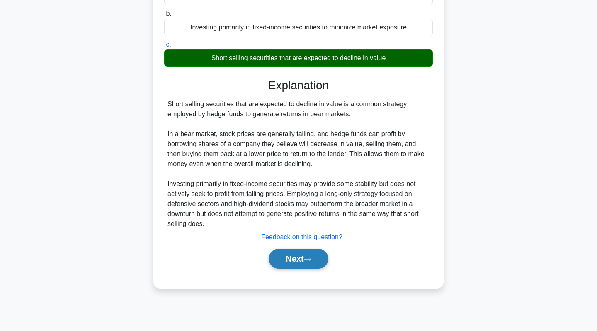
click at [280, 249] on button "Next" at bounding box center [298, 258] width 59 height 20
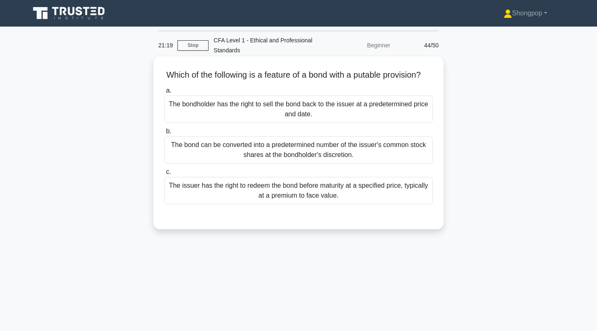
click at [273, 194] on div "The issuer has the right to redeem the bond before maturity at a specified pric…" at bounding box center [298, 190] width 269 height 27
click at [164, 175] on input "c. The issuer has the right to redeem the bond before maturity at a specified p…" at bounding box center [164, 171] width 0 height 5
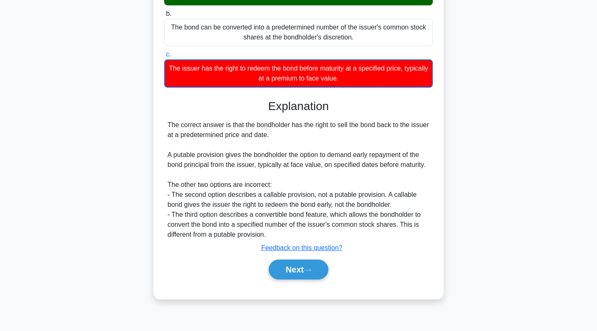
scroll to position [117, 0]
click at [289, 268] on button "Next" at bounding box center [298, 269] width 59 height 20
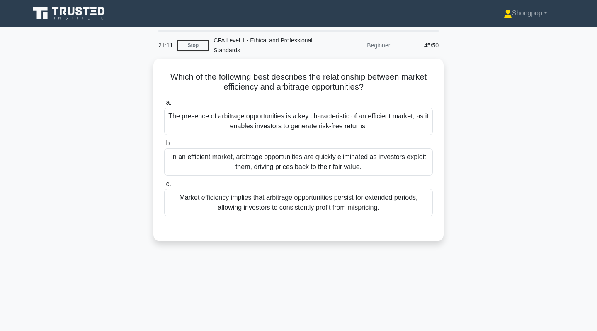
scroll to position [0, 0]
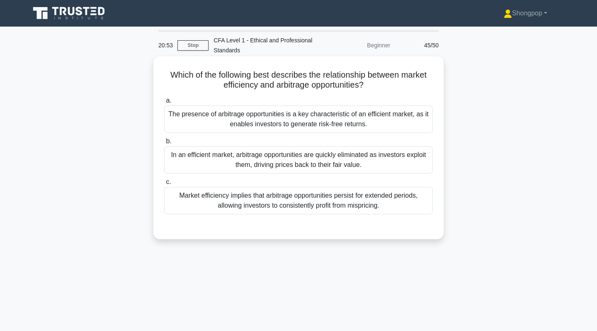
click at [261, 122] on div "The presence of arbitrage opportunities is a key characteristic of an efficient…" at bounding box center [298, 118] width 269 height 27
click at [164, 103] on input "a. The presence of arbitrage opportunities is a key characteristic of an effici…" at bounding box center [164, 100] width 0 height 5
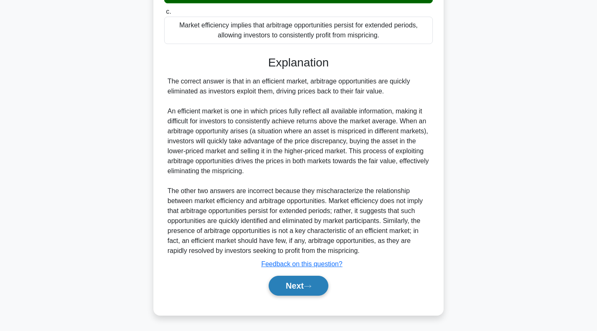
click at [284, 279] on button "Next" at bounding box center [298, 285] width 59 height 20
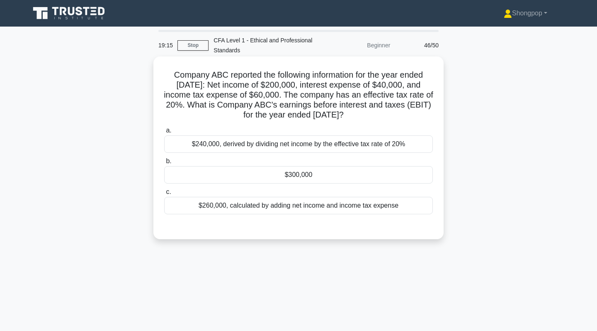
click at [314, 171] on div "$300,000" at bounding box center [298, 174] width 269 height 17
click at [164, 164] on input "b. $300,000" at bounding box center [164, 160] width 0 height 5
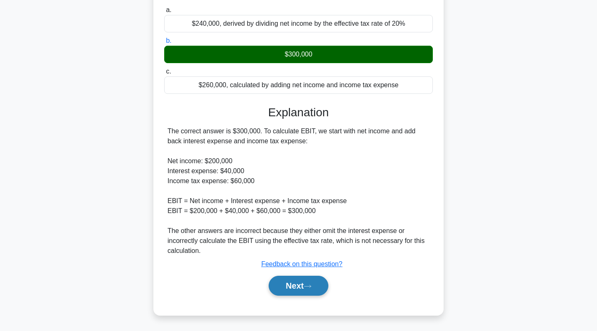
scroll to position [120, 0]
click at [297, 288] on button "Next" at bounding box center [298, 285] width 59 height 20
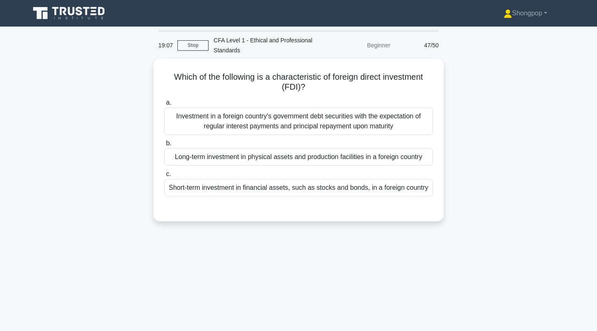
scroll to position [0, 0]
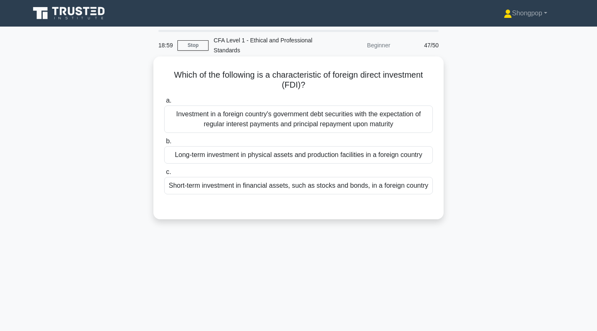
click at [274, 122] on div "Investment in a foreign country's government debt securities with the expectati…" at bounding box center [298, 118] width 269 height 27
click at [164, 103] on input "a. Investment in a foreign country's government debt securities with the expect…" at bounding box center [164, 100] width 0 height 5
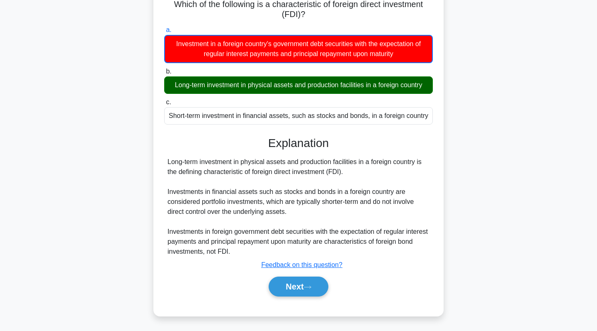
scroll to position [73, 0]
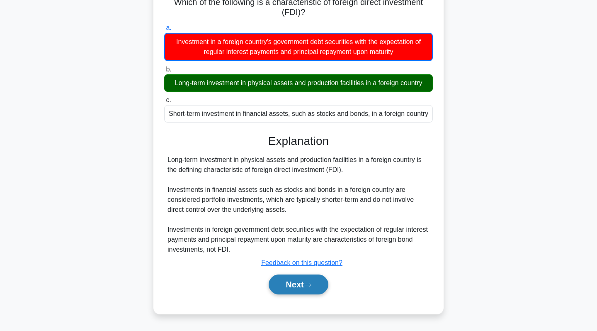
click at [300, 276] on button "Next" at bounding box center [298, 284] width 59 height 20
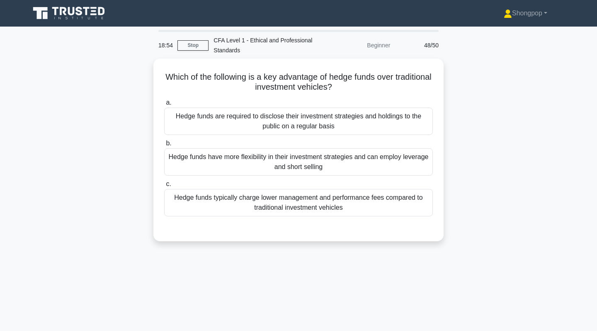
scroll to position [0, 0]
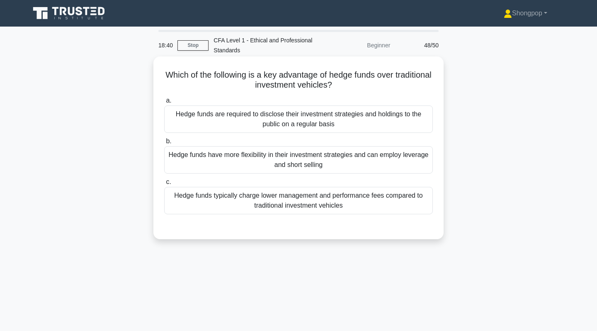
click at [300, 164] on div "Hedge funds have more flexibility in their investment strategies and can employ…" at bounding box center [298, 159] width 269 height 27
click at [164, 144] on input "b. Hedge funds have more flexibility in their investment strategies and can emp…" at bounding box center [164, 141] width 0 height 5
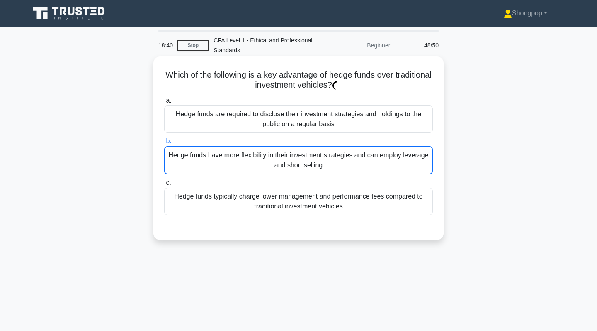
click at [300, 164] on div "Hedge funds have more flexibility in their investment strategies and can employ…" at bounding box center [298, 160] width 269 height 28
click at [164, 144] on input "b. Hedge funds have more flexibility in their investment strategies and can emp…" at bounding box center [164, 141] width 0 height 5
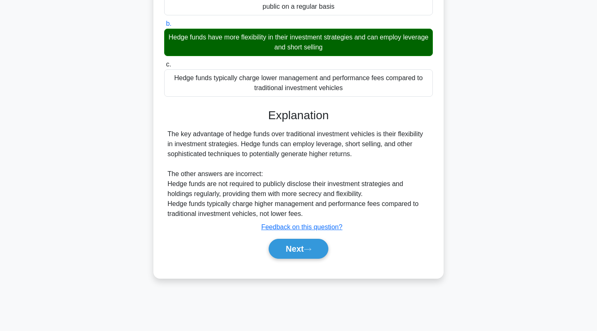
scroll to position [117, 0]
click at [299, 261] on div "Next" at bounding box center [298, 248] width 269 height 27
click at [306, 251] on button "Next" at bounding box center [298, 248] width 59 height 20
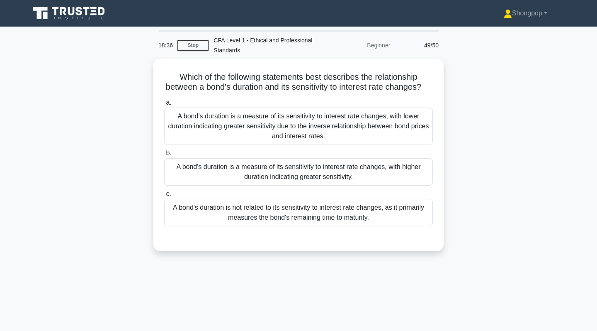
scroll to position [0, 0]
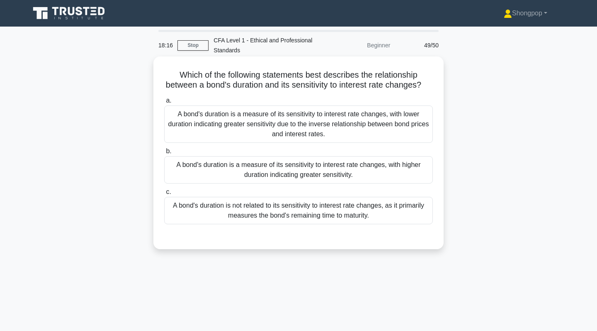
click at [265, 171] on div "A bond's duration is a measure of its sensitivity to interest rate changes, wit…" at bounding box center [298, 169] width 269 height 27
click at [164, 154] on input "b. A bond's duration is a measure of its sensitivity to interest rate changes, …" at bounding box center [164, 150] width 0 height 5
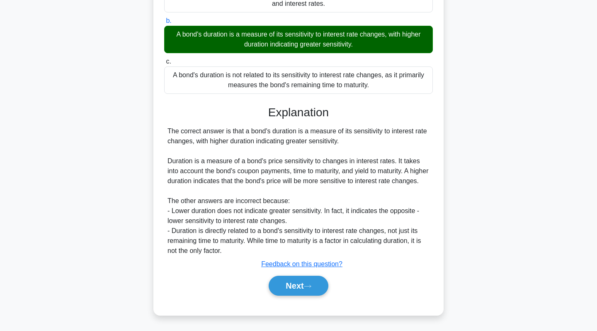
scroll to position [140, 0]
click at [283, 294] on button "Next" at bounding box center [298, 285] width 59 height 20
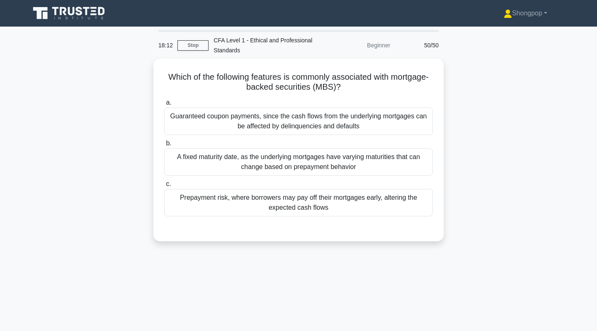
scroll to position [0, 0]
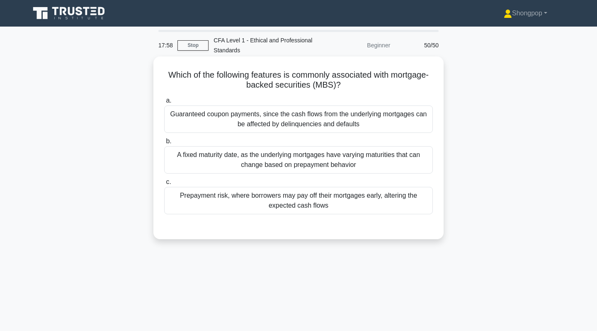
click at [270, 203] on div "Prepayment risk, where borrowers may pay off their mortgages early, altering th…" at bounding box center [298, 200] width 269 height 27
click at [164, 185] on input "c. Prepayment risk, where borrowers may pay off their mortgages early, altering…" at bounding box center [164, 181] width 0 height 5
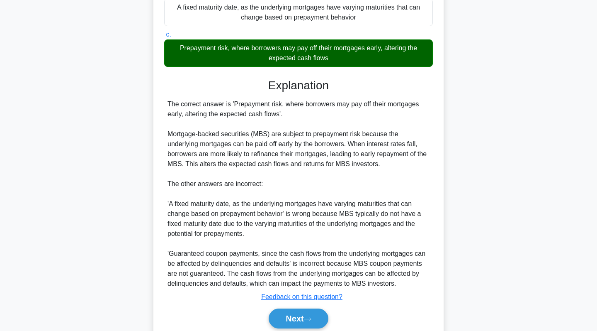
scroll to position [150, 0]
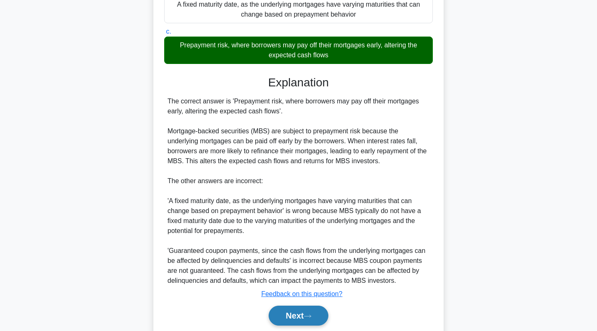
click at [278, 311] on button "Next" at bounding box center [298, 315] width 59 height 20
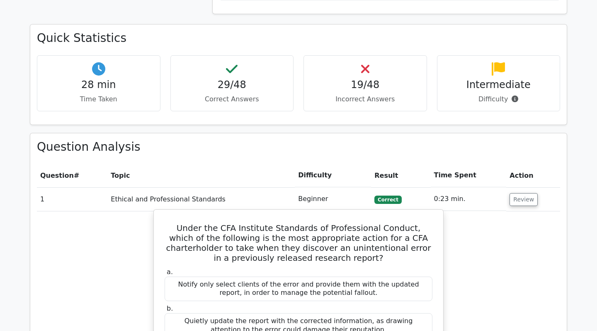
scroll to position [277, 0]
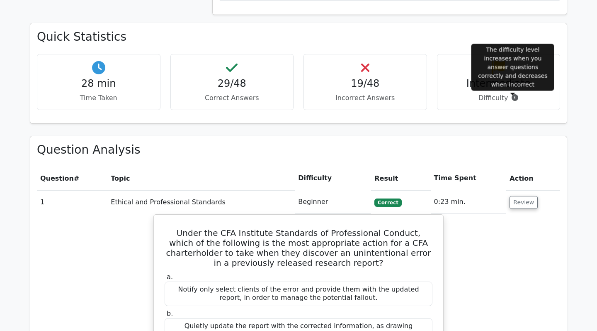
click at [512, 99] on icon at bounding box center [515, 97] width 7 height 7
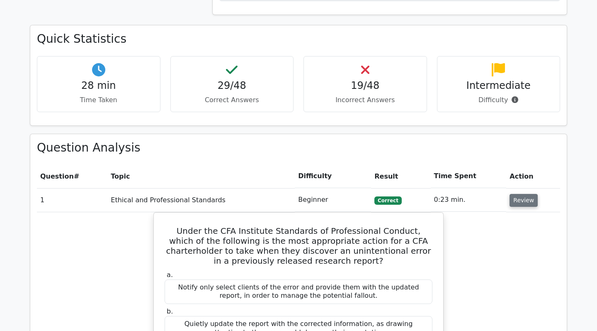
click at [524, 199] on button "Review" at bounding box center [524, 200] width 28 height 13
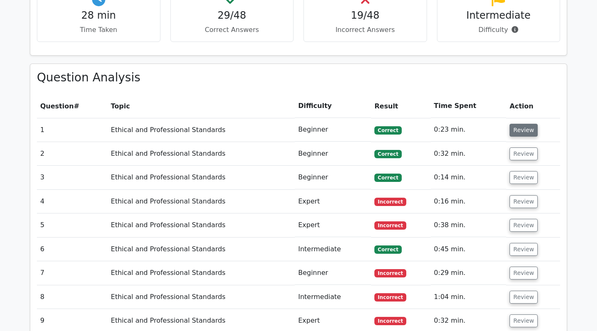
scroll to position [348, 0]
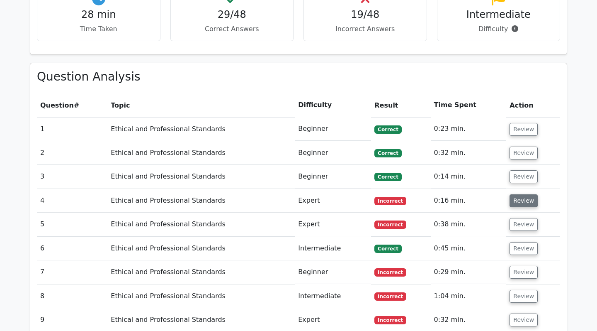
click at [519, 204] on button "Review" at bounding box center [524, 200] width 28 height 13
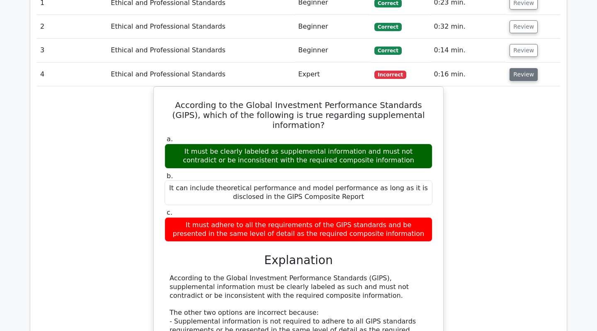
scroll to position [477, 0]
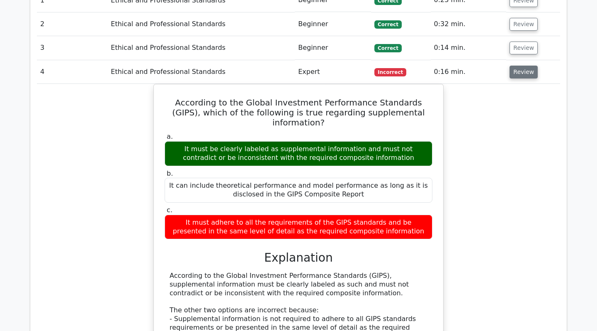
click at [515, 66] on button "Review" at bounding box center [524, 72] width 28 height 13
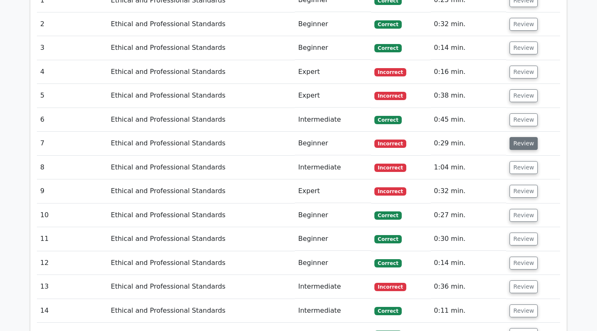
click at [519, 146] on button "Review" at bounding box center [524, 143] width 28 height 13
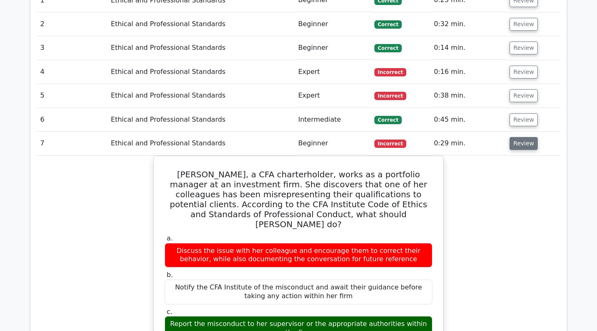
click at [519, 146] on button "Review" at bounding box center [524, 143] width 28 height 13
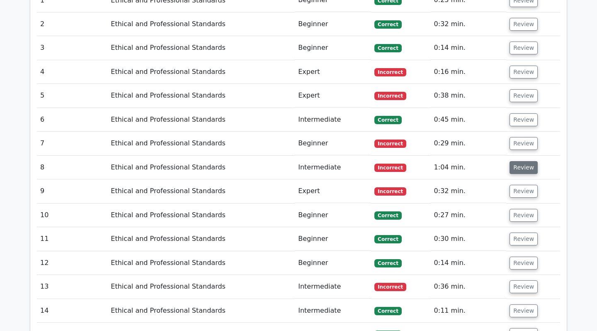
click at [515, 164] on button "Review" at bounding box center [524, 167] width 28 height 13
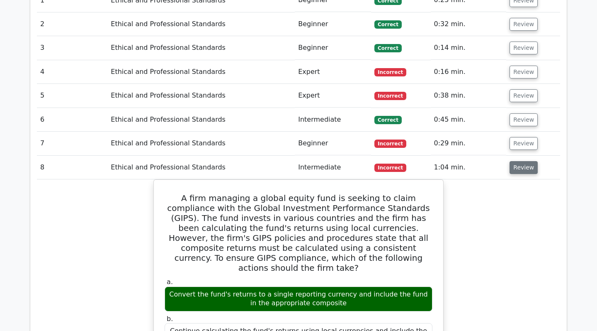
click at [515, 164] on button "Review" at bounding box center [524, 167] width 28 height 13
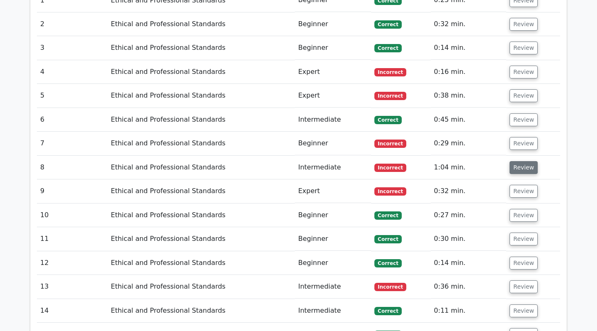
click at [515, 164] on button "Review" at bounding box center [524, 167] width 28 height 13
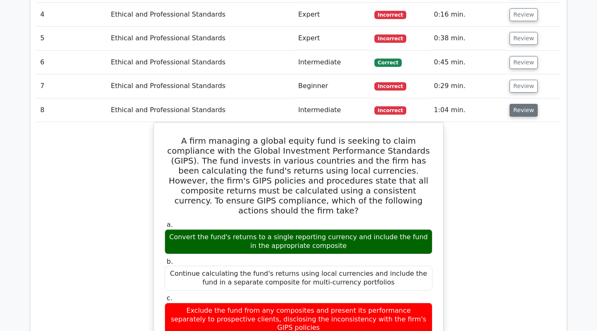
scroll to position [564, 0]
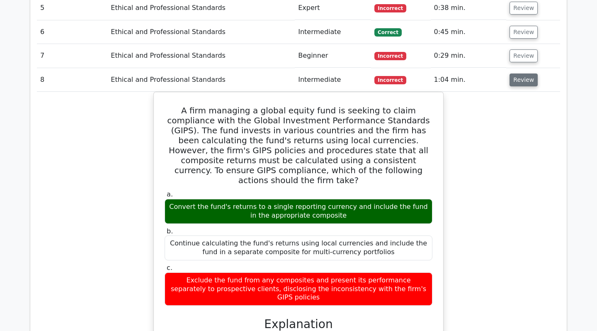
click at [531, 83] on button "Review" at bounding box center [524, 79] width 28 height 13
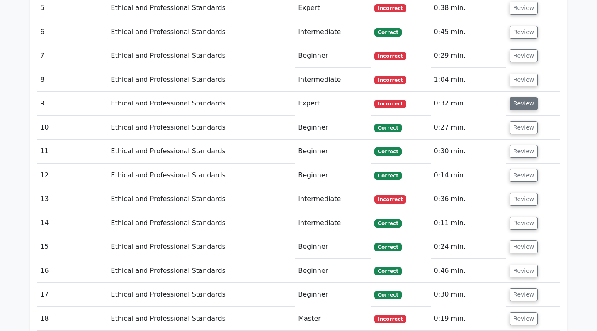
click at [526, 102] on button "Review" at bounding box center [524, 103] width 28 height 13
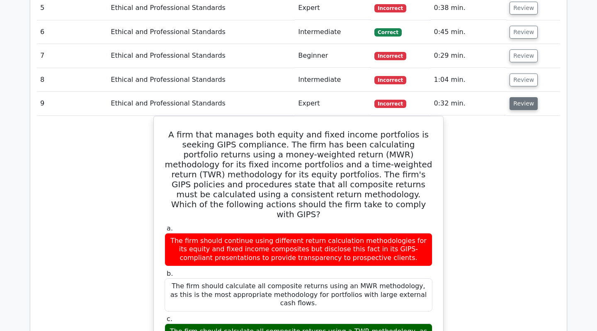
click at [516, 98] on button "Review" at bounding box center [524, 103] width 28 height 13
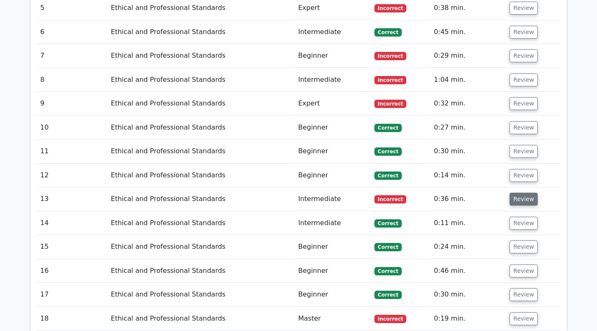
click at [516, 202] on button "Review" at bounding box center [524, 198] width 28 height 13
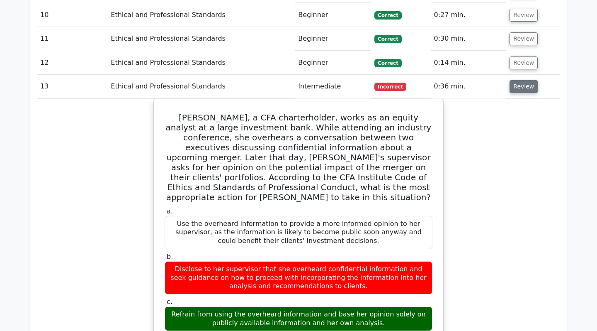
scroll to position [679, 0]
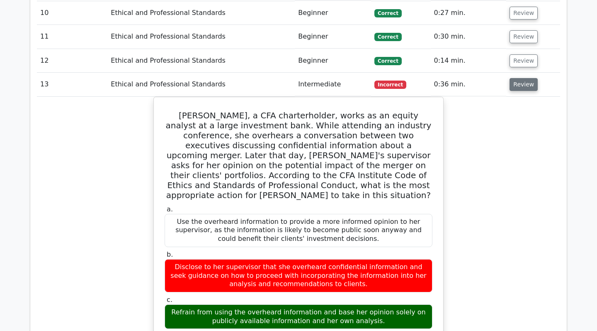
click at [525, 87] on button "Review" at bounding box center [524, 84] width 28 height 13
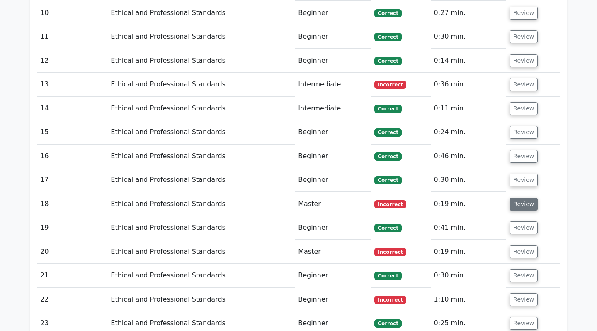
click at [519, 197] on button "Review" at bounding box center [524, 203] width 28 height 13
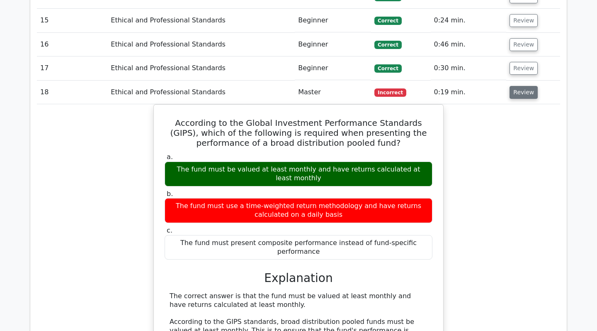
scroll to position [793, 0]
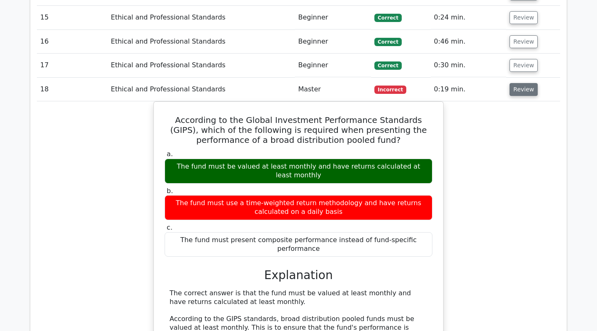
click at [528, 91] on button "Review" at bounding box center [524, 89] width 28 height 13
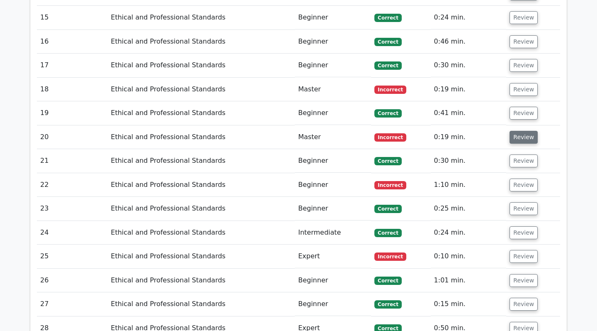
click at [510, 135] on button "Review" at bounding box center [524, 137] width 28 height 13
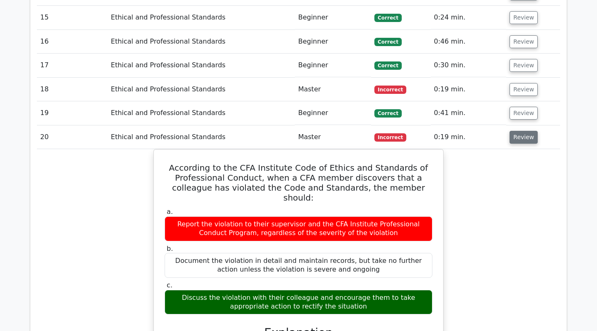
click at [510, 135] on button "Review" at bounding box center [524, 137] width 28 height 13
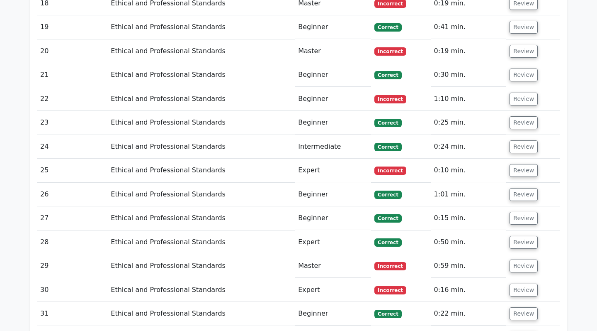
scroll to position [880, 0]
click at [529, 261] on button "Review" at bounding box center [524, 265] width 28 height 13
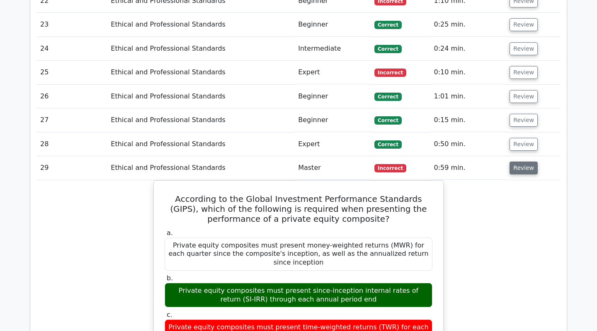
scroll to position [980, 0]
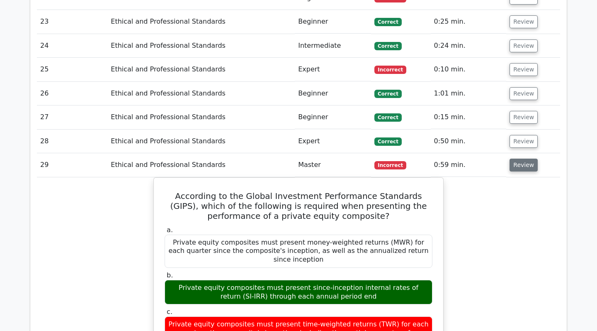
click at [528, 169] on button "Review" at bounding box center [524, 164] width 28 height 13
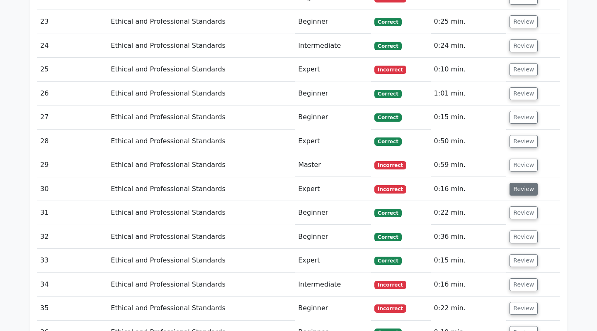
click at [526, 191] on button "Review" at bounding box center [524, 188] width 28 height 13
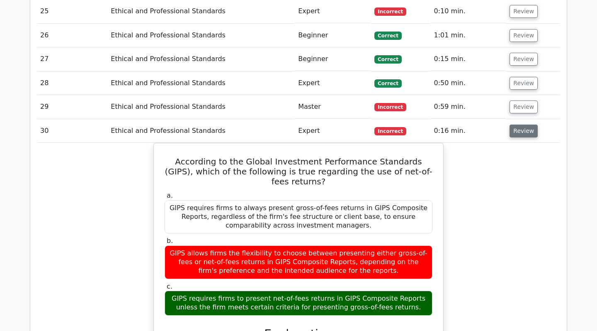
scroll to position [1077, 0]
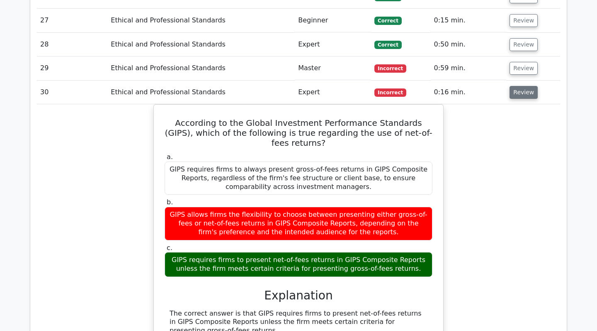
click at [516, 86] on button "Review" at bounding box center [524, 92] width 28 height 13
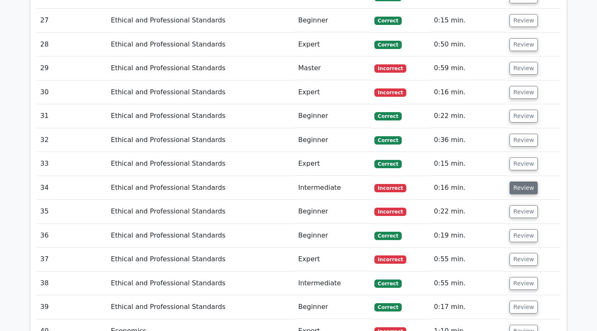
click at [532, 185] on button "Review" at bounding box center [524, 187] width 28 height 13
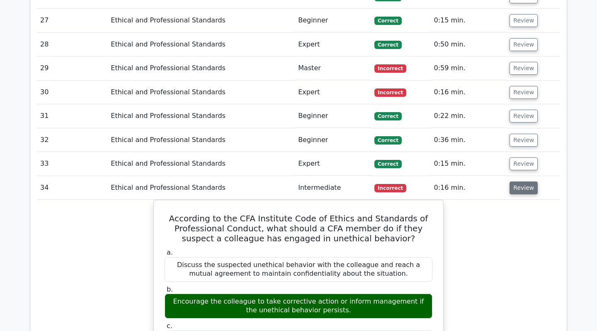
click at [532, 185] on button "Review" at bounding box center [524, 187] width 28 height 13
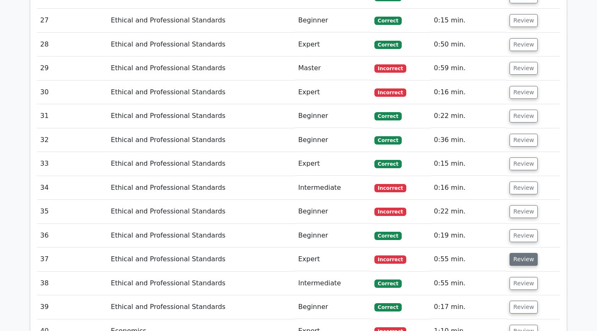
click at [525, 255] on button "Review" at bounding box center [524, 259] width 28 height 13
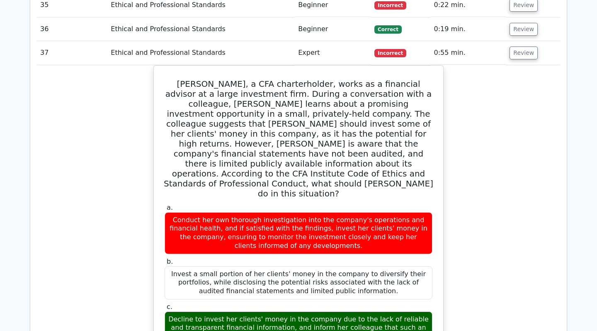
scroll to position [1284, 0]
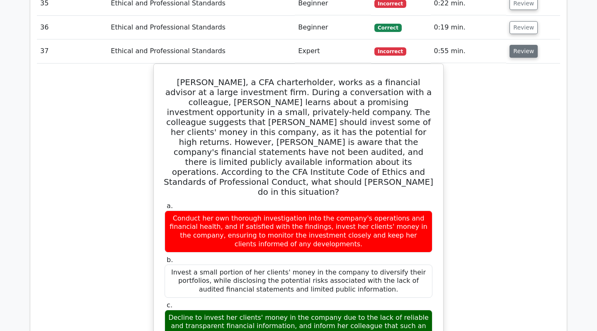
click at [525, 51] on button "Review" at bounding box center [524, 51] width 28 height 13
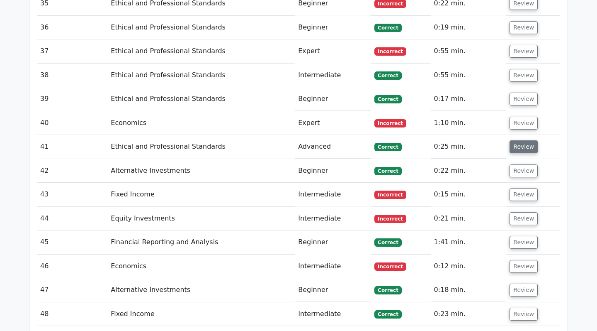
click at [523, 148] on button "Review" at bounding box center [524, 146] width 28 height 13
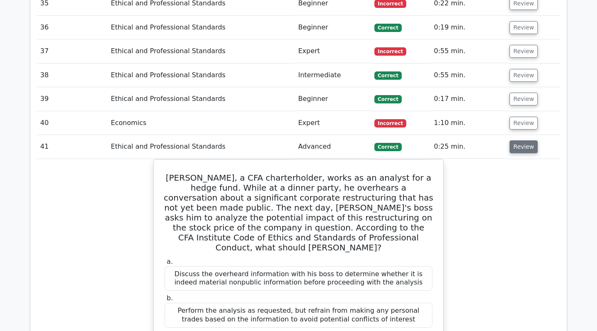
click at [523, 148] on button "Review" at bounding box center [524, 146] width 28 height 13
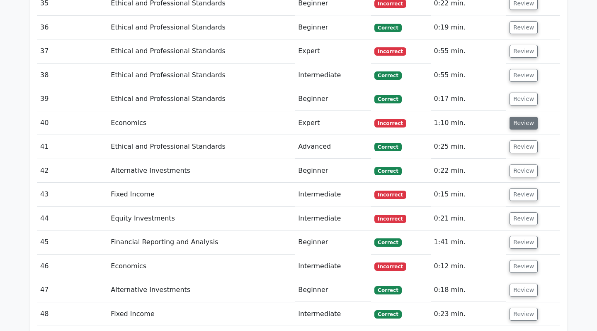
click at [519, 117] on button "Review" at bounding box center [524, 123] width 28 height 13
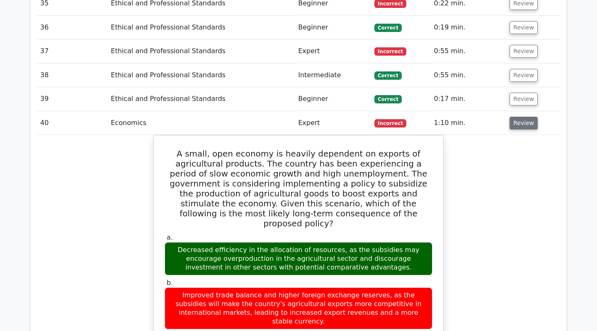
click at [519, 117] on button "Review" at bounding box center [524, 123] width 28 height 13
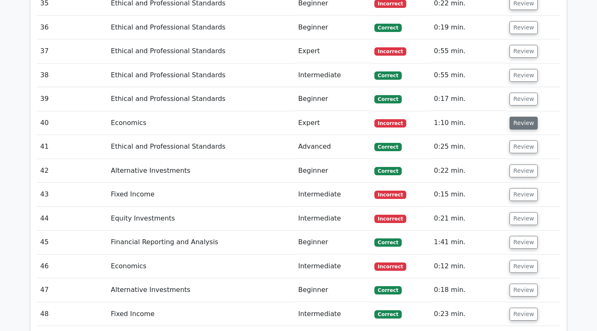
click at [525, 123] on button "Review" at bounding box center [524, 123] width 28 height 13
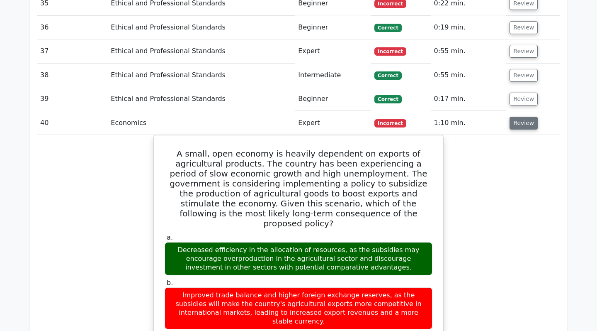
click at [525, 123] on button "Review" at bounding box center [524, 123] width 28 height 13
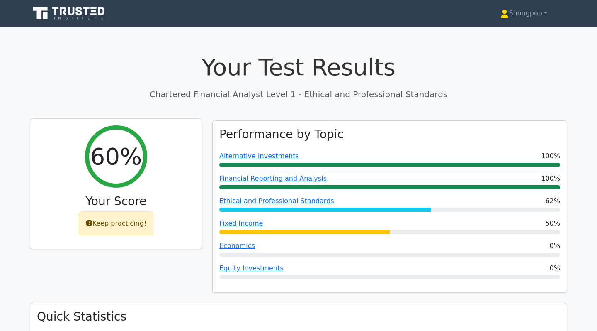
scroll to position [0, 0]
click at [90, 222] on icon at bounding box center [89, 222] width 7 height 7
click at [92, 225] on icon at bounding box center [89, 222] width 7 height 7
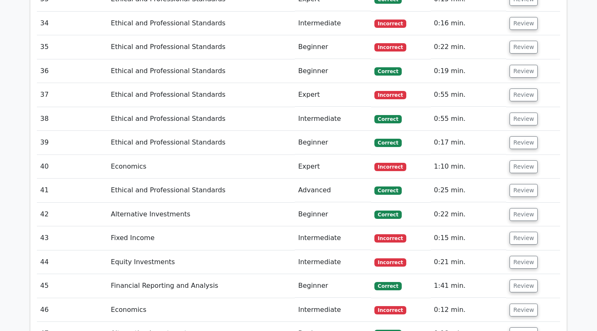
scroll to position [1404, 0]
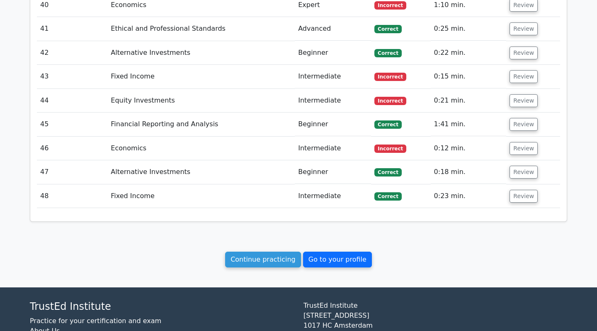
click at [319, 258] on link "Go to your profile" at bounding box center [337, 259] width 69 height 16
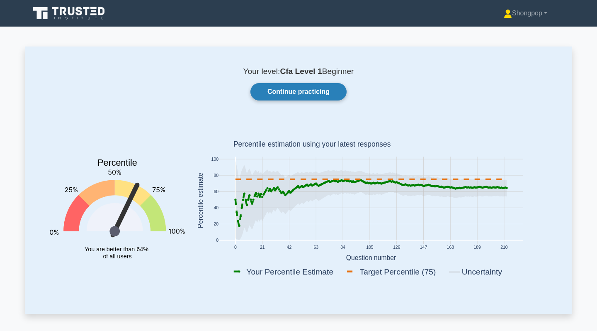
click at [321, 92] on link "Continue practicing" at bounding box center [298, 91] width 96 height 17
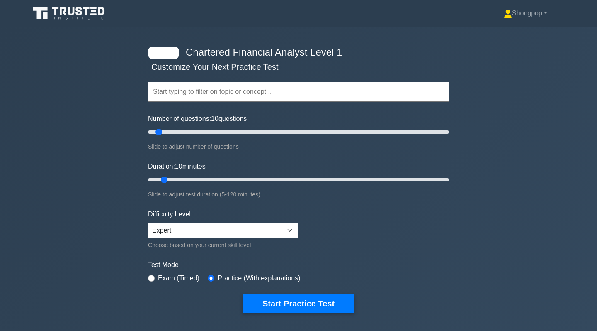
click at [279, 95] on input "text" at bounding box center [298, 92] width 301 height 20
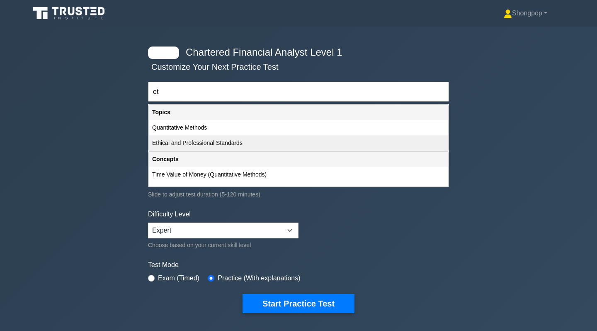
click at [219, 140] on div "Ethical and Professional Standards" at bounding box center [298, 142] width 299 height 15
type input "Ethical and Professional Standards"
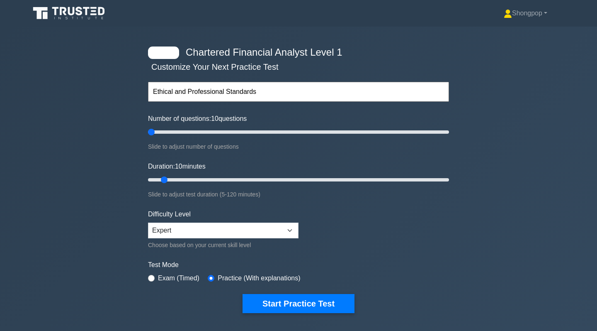
type input "5"
click at [154, 131] on input "Number of questions: 10 questions" at bounding box center [298, 132] width 301 height 10
click at [258, 93] on input "text" at bounding box center [298, 92] width 301 height 20
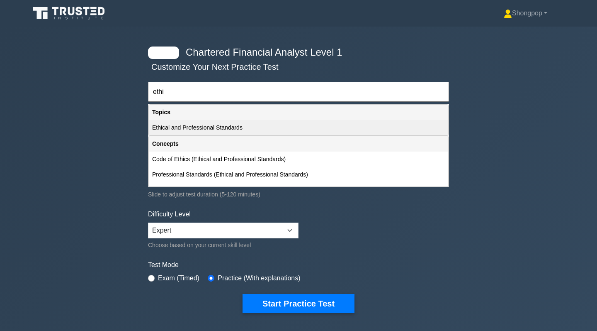
click at [240, 130] on div "Ethical and Professional Standards" at bounding box center [298, 127] width 299 height 15
type input "Ethical and Professional Standards"
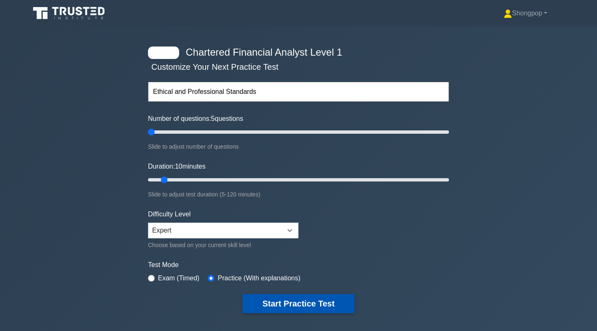
click at [259, 298] on button "Start Practice Test" at bounding box center [299, 303] width 112 height 19
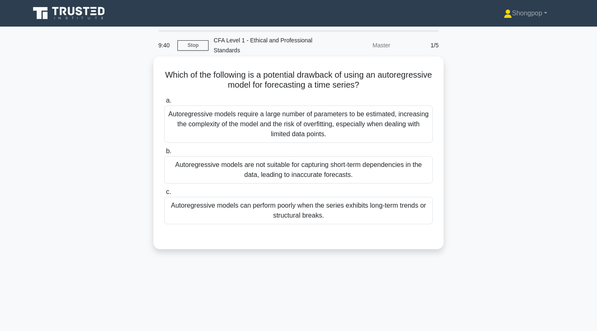
click at [342, 108] on div "Autoregressive models require a large number of parameters to be estimated, inc…" at bounding box center [298, 123] width 269 height 37
click at [164, 103] on input "a. Autoregressive models require a large number of parameters to be estimated, …" at bounding box center [164, 100] width 0 height 5
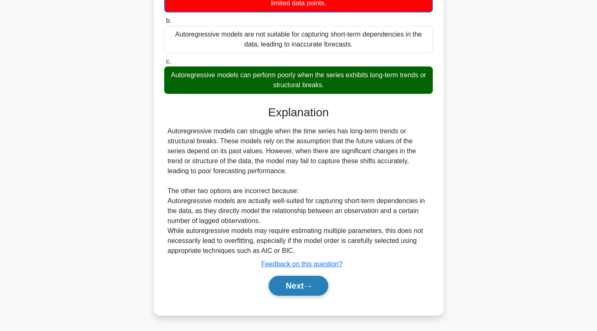
click at [300, 293] on button "Next" at bounding box center [298, 285] width 59 height 20
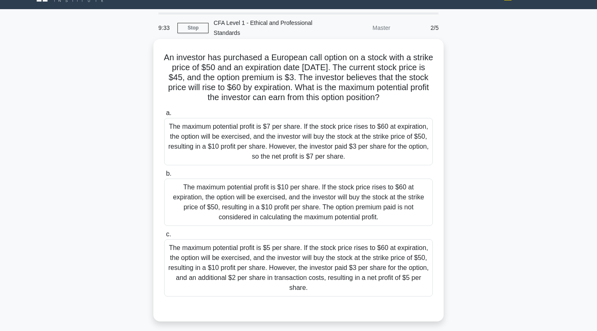
scroll to position [17, 0]
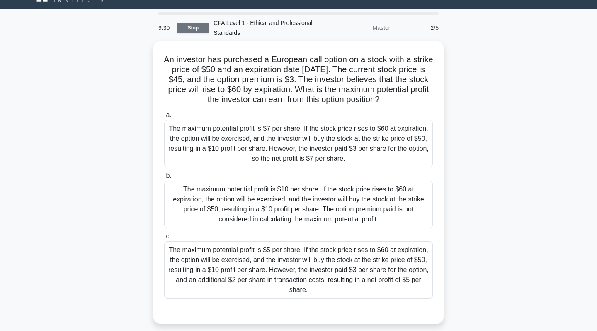
click at [197, 23] on link "Stop" at bounding box center [192, 28] width 31 height 10
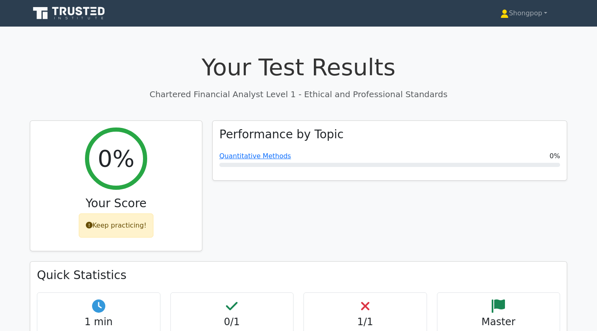
click at [90, 25] on nav "Shongpop Profile Settings" at bounding box center [298, 13] width 597 height 27
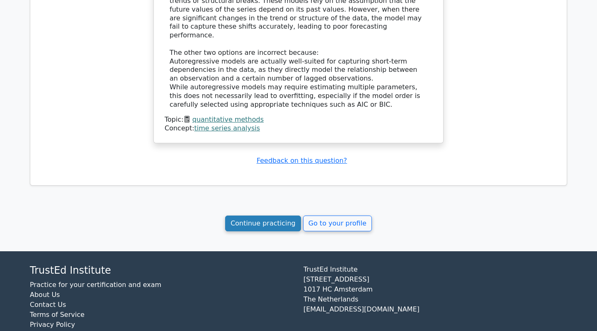
scroll to position [647, 0]
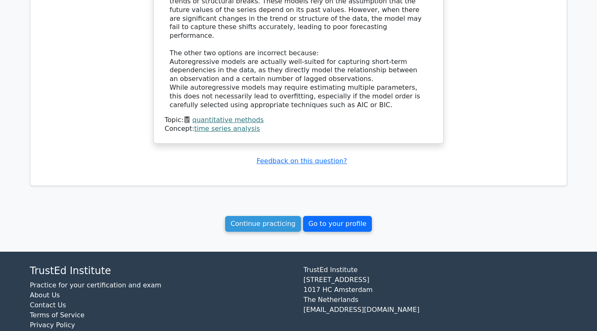
click at [317, 216] on link "Go to your profile" at bounding box center [337, 224] width 69 height 16
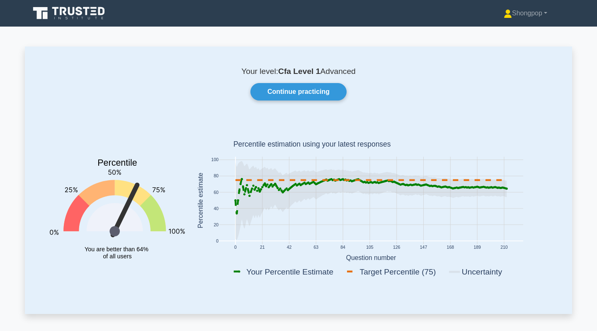
click at [347, 178] on icon at bounding box center [371, 200] width 271 height 79
click at [320, 90] on link "Continue practicing" at bounding box center [298, 91] width 96 height 17
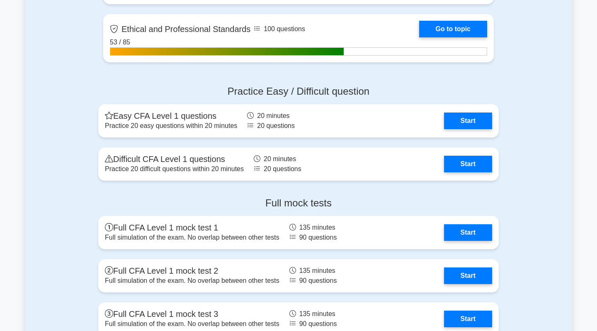
scroll to position [907, 0]
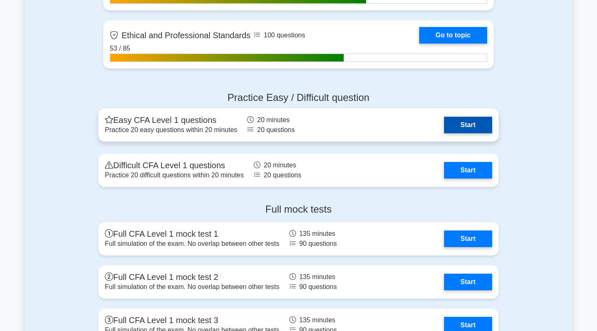
click at [459, 124] on link "Start" at bounding box center [468, 125] width 48 height 17
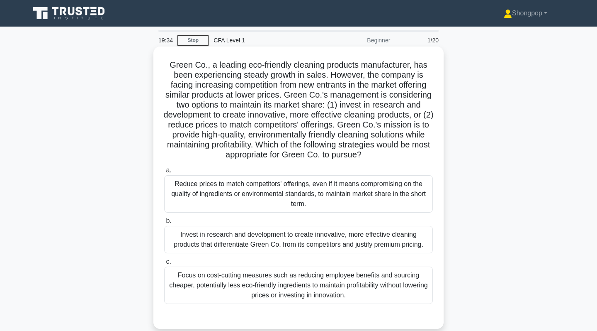
click at [315, 310] on div at bounding box center [298, 312] width 269 height 7
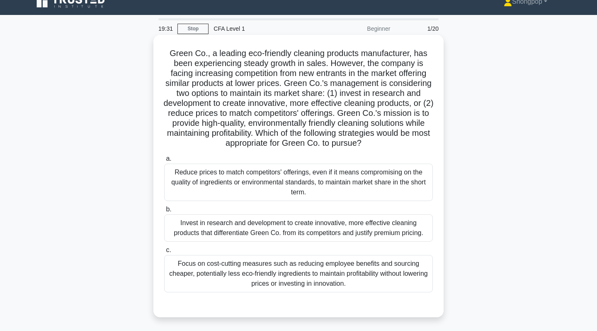
scroll to position [11, 0]
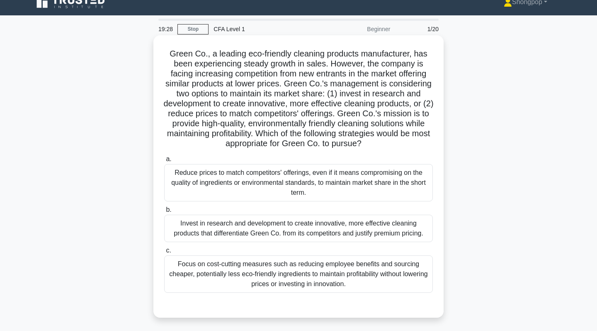
click at [319, 282] on div "Focus on cost-cutting measures such as reducing employee benefits and sourcing …" at bounding box center [298, 273] width 269 height 37
click at [164, 253] on input "c. Focus on cost-cutting measures such as reducing employee benefits and sourci…" at bounding box center [164, 250] width 0 height 5
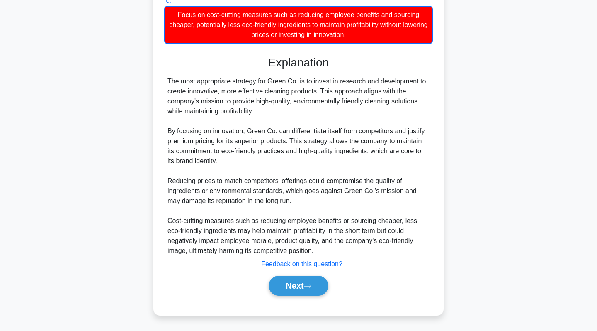
click at [320, 275] on div "Next" at bounding box center [298, 285] width 269 height 27
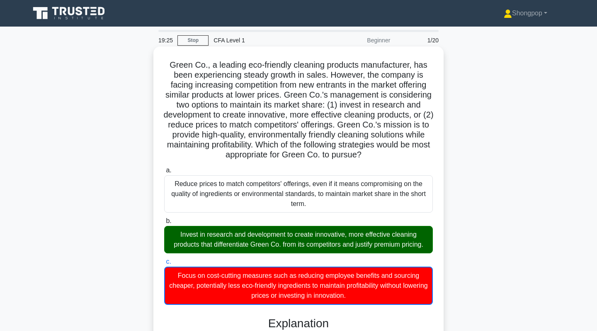
scroll to position [0, 0]
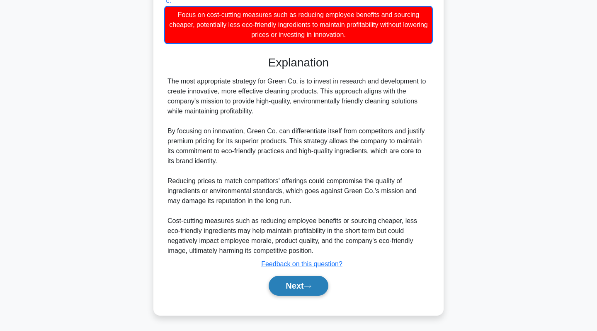
click at [306, 281] on button "Next" at bounding box center [298, 285] width 59 height 20
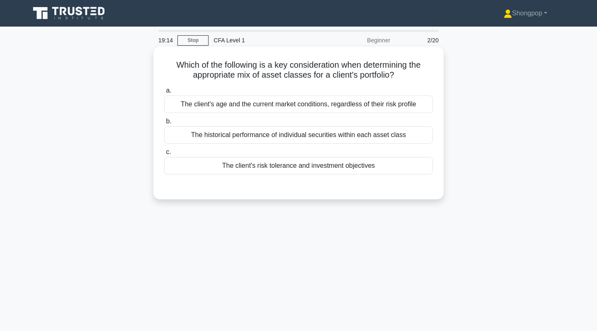
click at [250, 170] on div "The client's risk tolerance and investment objectives" at bounding box center [298, 165] width 269 height 17
click at [164, 155] on input "c. The client's risk tolerance and investment objectives" at bounding box center [164, 151] width 0 height 5
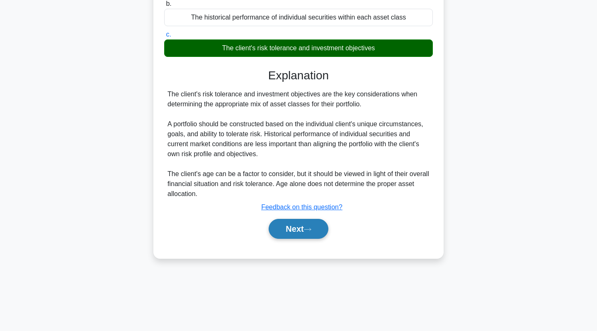
click at [279, 224] on button "Next" at bounding box center [298, 229] width 59 height 20
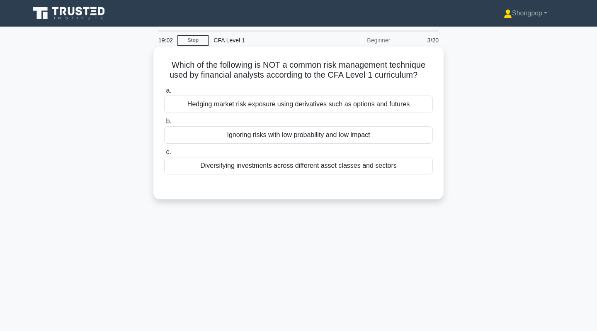
click at [274, 136] on div "Ignoring risks with low probability and low impact" at bounding box center [298, 134] width 269 height 17
click at [164, 124] on input "b. Ignoring risks with low probability and low impact" at bounding box center [164, 121] width 0 height 5
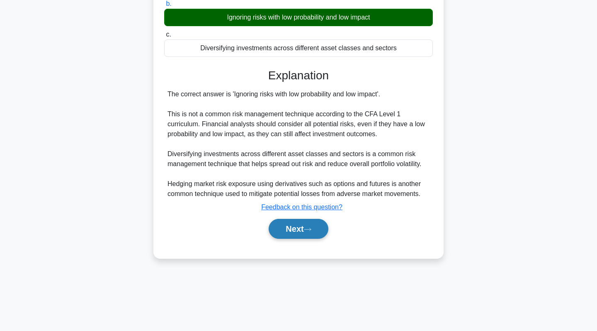
scroll to position [117, 0]
click at [299, 233] on button "Next" at bounding box center [298, 229] width 59 height 20
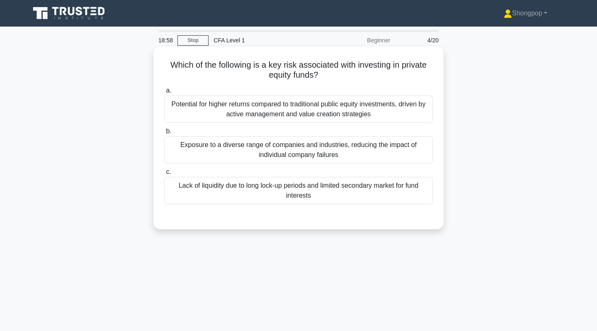
scroll to position [0, 0]
click at [246, 187] on div "Lack of liquidity due to long lock-up periods and limited secondary market for …" at bounding box center [298, 190] width 269 height 27
click at [164, 175] on input "c. Lack of liquidity due to long lock-up periods and limited secondary market f…" at bounding box center [164, 171] width 0 height 5
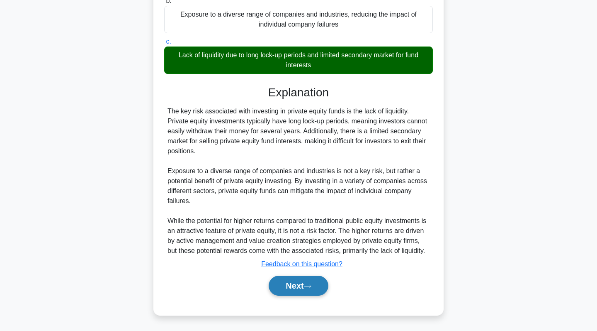
click at [284, 276] on button "Next" at bounding box center [298, 285] width 59 height 20
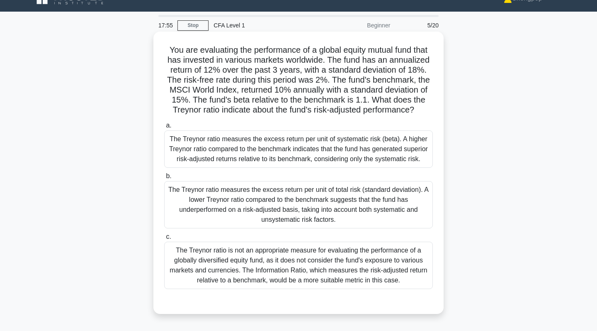
scroll to position [15, 0]
click at [318, 159] on div "The Treynor ratio measures the excess return per unit of systematic risk (beta)…" at bounding box center [298, 149] width 269 height 37
click at [164, 129] on input "a. The Treynor ratio measures the excess return per unit of systematic risk (be…" at bounding box center [164, 125] width 0 height 5
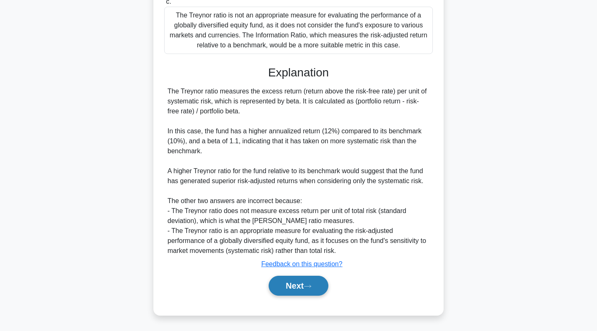
scroll to position [250, 0]
click at [298, 285] on button "Next" at bounding box center [298, 285] width 59 height 20
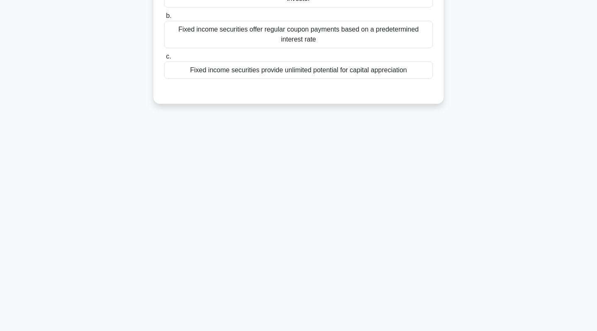
click at [298, 285] on div "17:36 Stop CFA Level 1 Beginner 6/20 Which of the following is NOT a characteri…" at bounding box center [298, 119] width 547 height 415
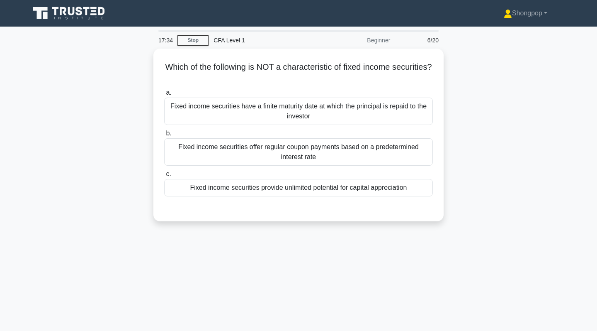
scroll to position [0, 0]
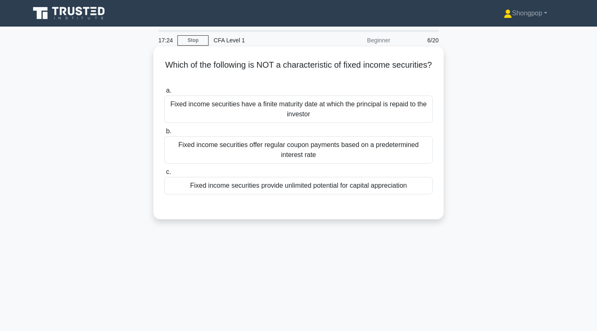
click at [296, 184] on div "Fixed income securities provide unlimited potential for capital appreciation" at bounding box center [298, 185] width 269 height 17
click at [164, 175] on input "c. Fixed income securities provide unlimited potential for capital appreciation" at bounding box center [164, 171] width 0 height 5
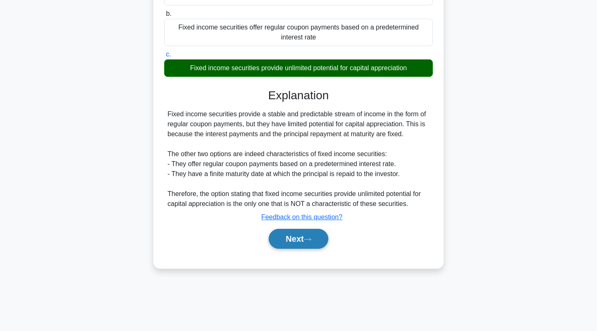
scroll to position [117, 0]
click at [275, 241] on button "Next" at bounding box center [298, 239] width 59 height 20
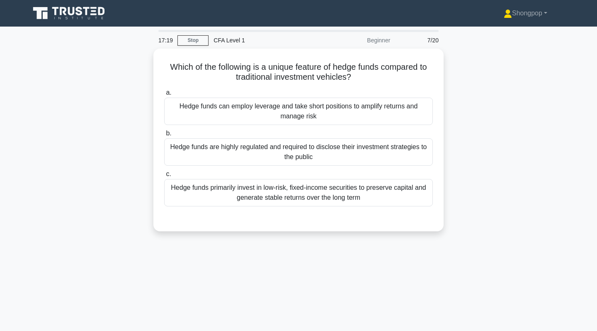
scroll to position [0, 0]
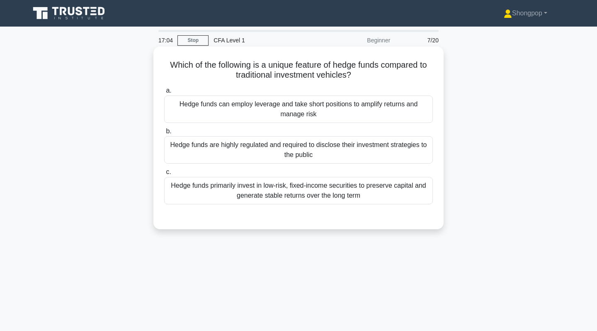
click at [319, 109] on div "Hedge funds can employ leverage and take short positions to amplify returns and…" at bounding box center [298, 108] width 269 height 27
click at [164, 93] on input "a. Hedge funds can employ leverage and take short positions to amplify returns …" at bounding box center [164, 90] width 0 height 5
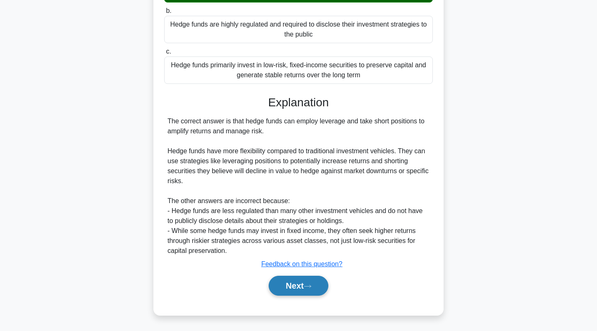
click at [305, 277] on button "Next" at bounding box center [298, 285] width 59 height 20
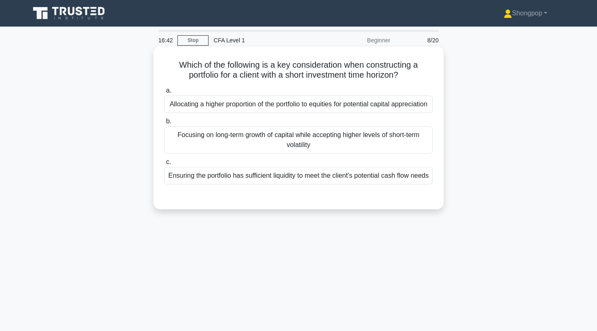
click at [299, 184] on div "Ensuring the portfolio has sufficient liquidity to meet the client's potential …" at bounding box center [298, 175] width 269 height 17
click at [164, 165] on input "c. Ensuring the portfolio has sufficient liquidity to meet the client's potenti…" at bounding box center [164, 161] width 0 height 5
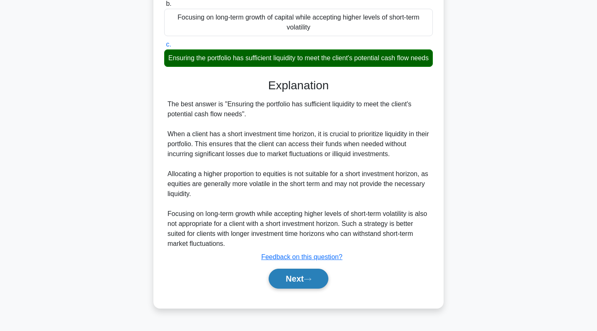
scroll to position [130, 0]
click at [287, 284] on button "Next" at bounding box center [298, 278] width 59 height 20
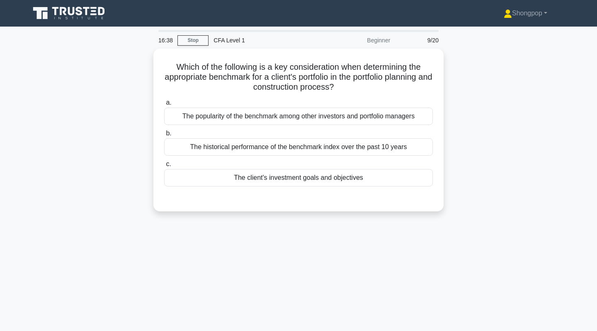
scroll to position [0, 0]
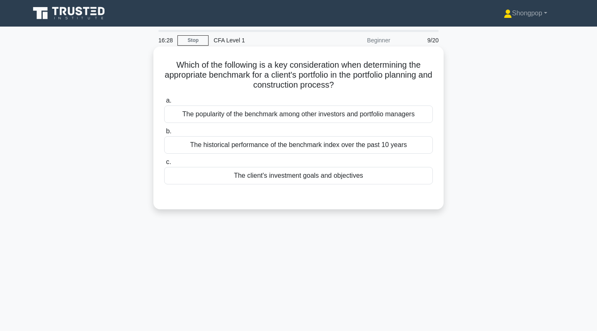
click at [299, 181] on div "The client's investment goals and objectives" at bounding box center [298, 175] width 269 height 17
click at [164, 165] on input "c. The client's investment goals and objectives" at bounding box center [164, 161] width 0 height 5
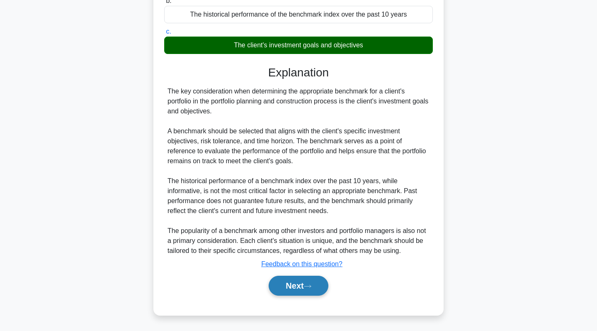
click at [285, 289] on button "Next" at bounding box center [298, 285] width 59 height 20
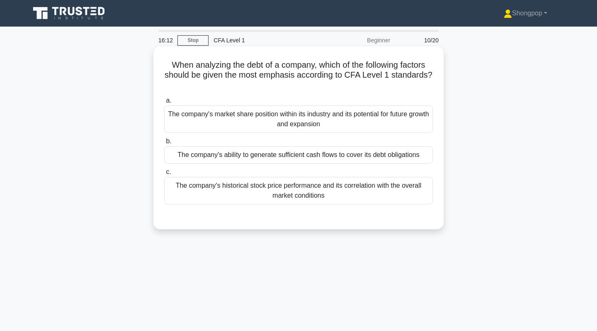
click at [293, 160] on div "The company's ability to generate sufficient cash flows to cover its debt oblig…" at bounding box center [298, 154] width 269 height 17
click at [164, 144] on input "b. The company's ability to generate sufficient cash flows to cover its debt ob…" at bounding box center [164, 141] width 0 height 5
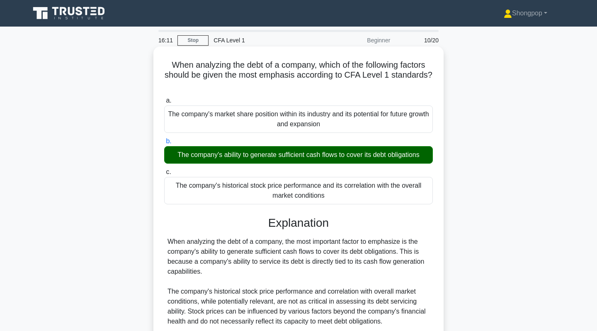
drag, startPoint x: 293, startPoint y: 160, endPoint x: 293, endPoint y: 131, distance: 29.4
click at [293, 131] on div "a. The company's market share position within its industry and its potential fo…" at bounding box center [298, 150] width 279 height 112
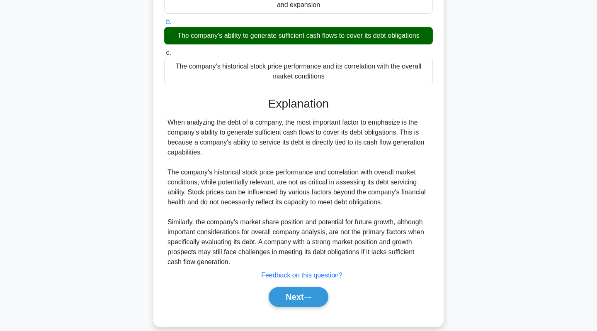
scroll to position [120, 0]
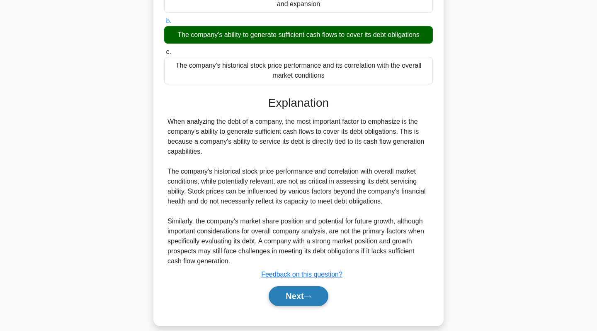
click at [287, 289] on button "Next" at bounding box center [298, 296] width 59 height 20
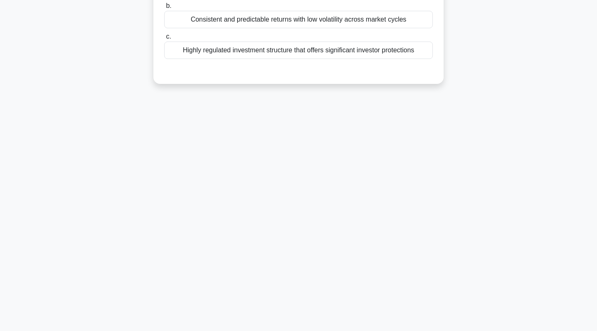
click at [360, 257] on div "16:07 Stop CFA Level 1 Beginner 11/20 Which of the following is a potential adv…" at bounding box center [298, 119] width 547 height 415
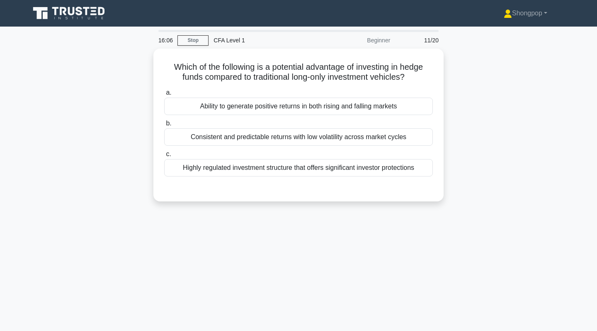
scroll to position [0, 0]
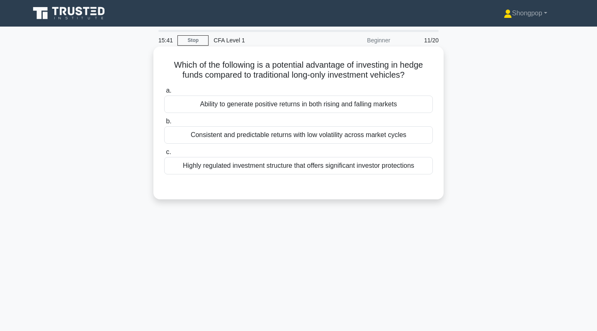
click at [333, 103] on div "Ability to generate positive returns in both rising and falling markets" at bounding box center [298, 103] width 269 height 17
click at [164, 93] on input "a. Ability to generate positive returns in both rising and falling markets" at bounding box center [164, 90] width 0 height 5
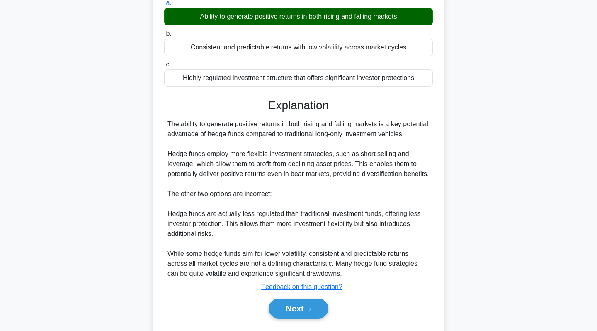
scroll to position [117, 0]
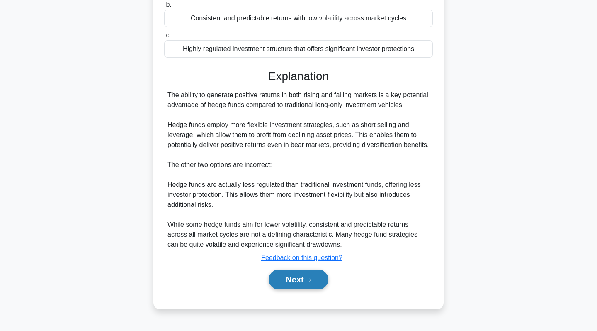
click at [301, 289] on button "Next" at bounding box center [298, 279] width 59 height 20
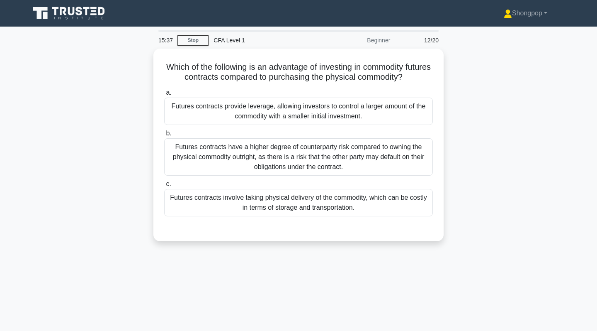
scroll to position [0, 0]
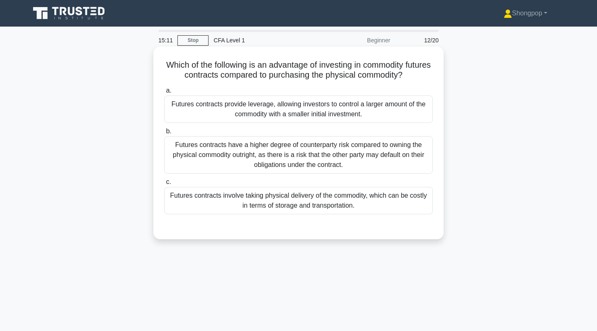
click at [353, 115] on div "Futures contracts provide leverage, allowing investors to control a larger amou…" at bounding box center [298, 108] width 269 height 27
click at [164, 93] on input "a. Futures contracts provide leverage, allowing investors to control a larger a…" at bounding box center [164, 90] width 0 height 5
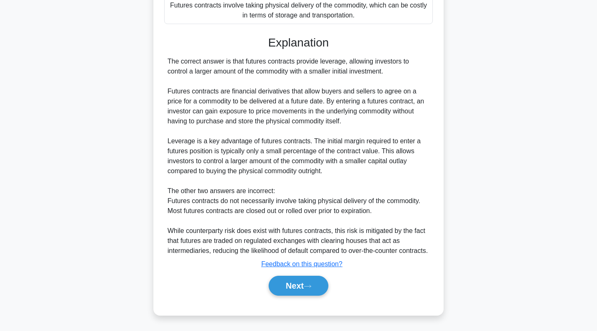
scroll to position [200, 0]
click at [279, 282] on button "Next" at bounding box center [298, 285] width 59 height 20
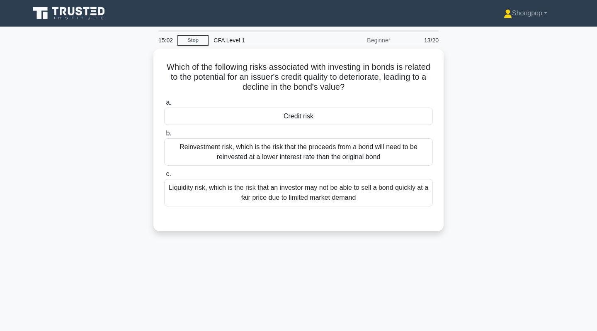
scroll to position [0, 0]
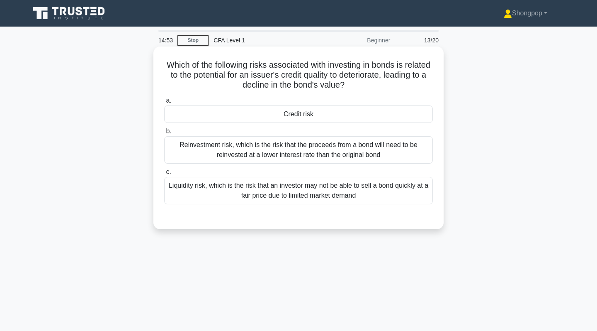
click at [318, 112] on div "Credit risk" at bounding box center [298, 113] width 269 height 17
click at [164, 103] on input "a. Credit risk" at bounding box center [164, 100] width 0 height 5
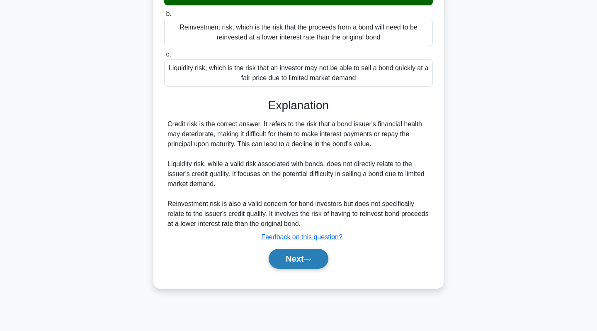
click at [301, 262] on button "Next" at bounding box center [298, 258] width 59 height 20
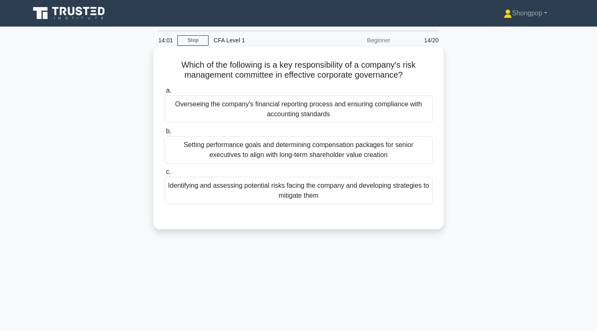
click at [331, 148] on div "Setting performance goals and determining compensation packages for senior exec…" at bounding box center [298, 149] width 269 height 27
click at [164, 134] on input "b. Setting performance goals and determining compensation packages for senior e…" at bounding box center [164, 131] width 0 height 5
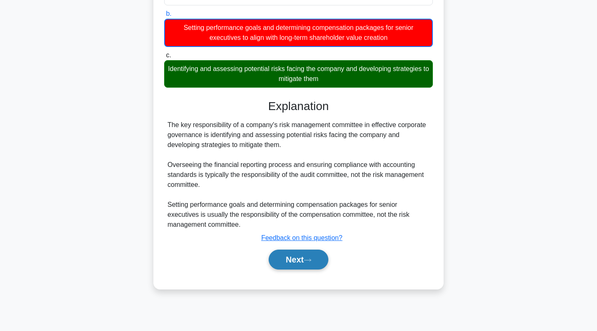
scroll to position [117, 0]
click at [302, 256] on button "Next" at bounding box center [298, 259] width 59 height 20
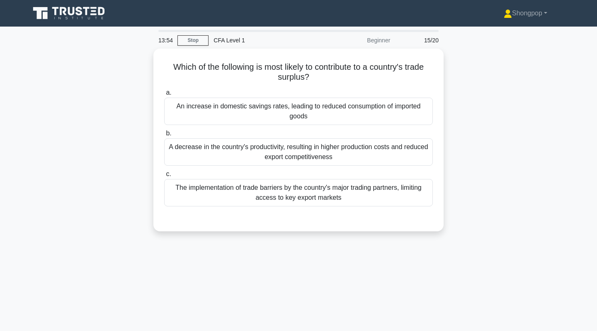
scroll to position [0, 0]
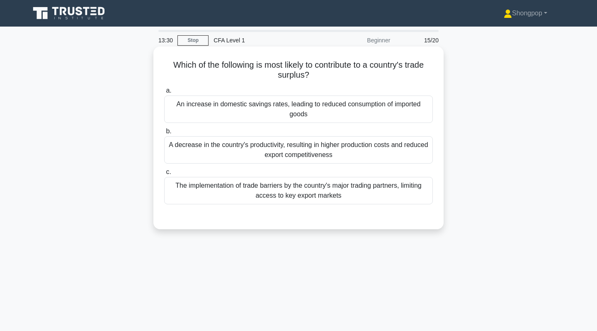
click at [295, 198] on div "The implementation of trade barriers by the country's major trading partners, l…" at bounding box center [298, 190] width 269 height 27
click at [164, 175] on input "c. The implementation of trade barriers by the country's major trading partners…" at bounding box center [164, 171] width 0 height 5
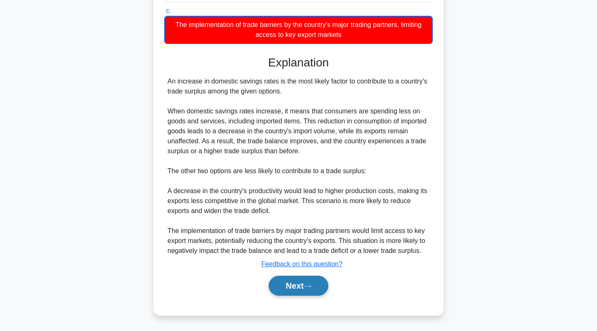
click at [283, 280] on button "Next" at bounding box center [298, 285] width 59 height 20
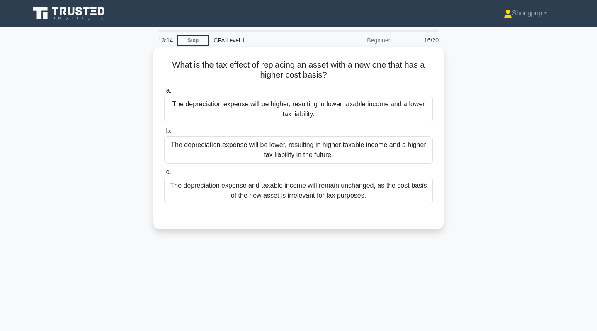
click at [357, 105] on div "The depreciation expense will be higher, resulting in lower taxable income and …" at bounding box center [298, 108] width 269 height 27
click at [164, 93] on input "a. The depreciation expense will be higher, resulting in lower taxable income a…" at bounding box center [164, 90] width 0 height 5
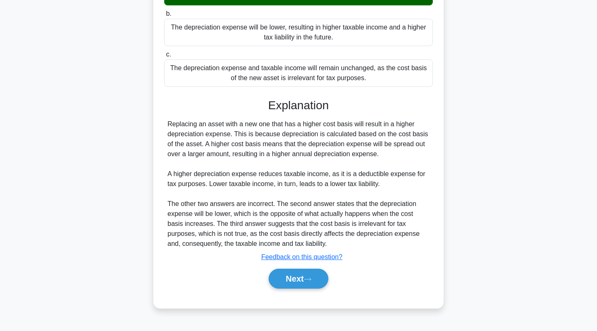
scroll to position [117, 0]
click at [296, 284] on button "Next" at bounding box center [298, 278] width 59 height 20
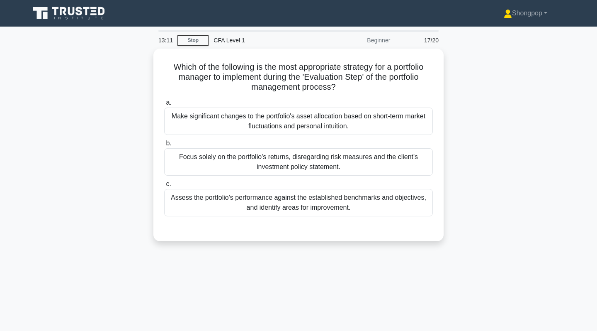
scroll to position [0, 0]
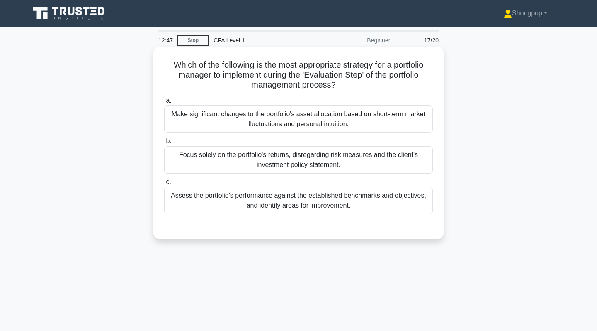
click at [313, 191] on div "Assess the portfolio's performance against the established benchmarks and objec…" at bounding box center [298, 200] width 269 height 27
click at [164, 185] on input "c. Assess the portfolio's performance against the established benchmarks and ob…" at bounding box center [164, 181] width 0 height 5
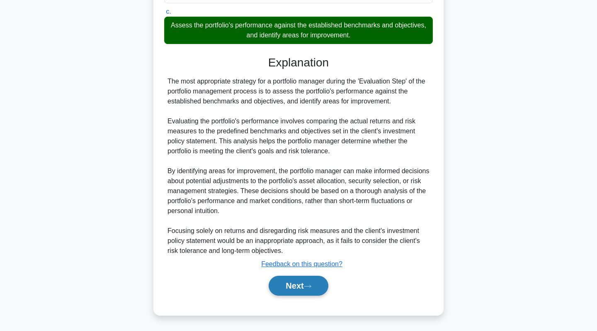
click at [301, 284] on button "Next" at bounding box center [298, 285] width 59 height 20
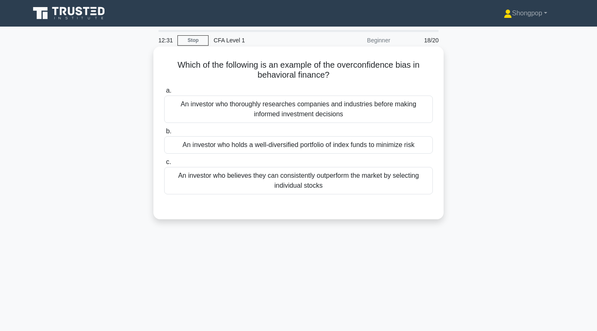
click at [328, 188] on div "An investor who believes they can consistently outperform the market by selecti…" at bounding box center [298, 180] width 269 height 27
click at [164, 165] on input "c. An investor who believes they can consistently outperform the market by sele…" at bounding box center [164, 161] width 0 height 5
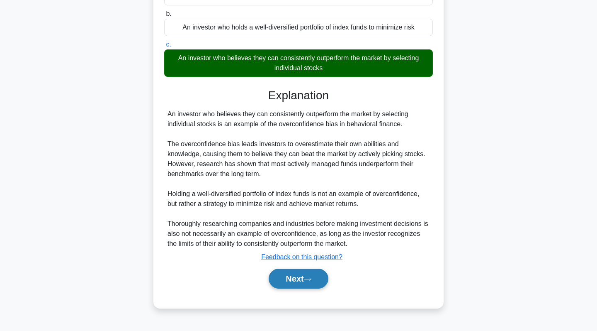
click at [294, 272] on button "Next" at bounding box center [298, 278] width 59 height 20
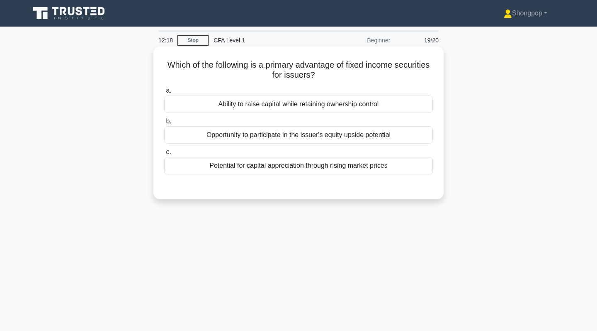
click at [351, 158] on div "Potential for capital appreciation through rising market prices" at bounding box center [298, 165] width 269 height 17
click at [164, 155] on input "c. Potential for capital appreciation through rising market prices" at bounding box center [164, 151] width 0 height 5
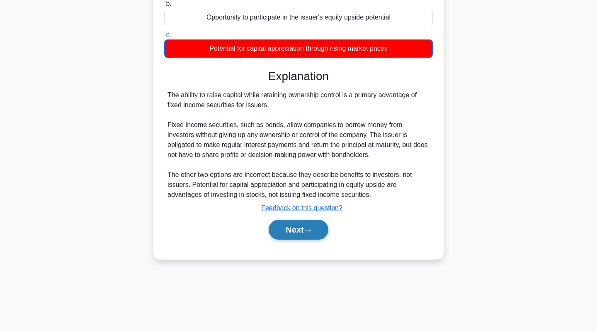
scroll to position [117, 0]
click at [306, 226] on button "Next" at bounding box center [298, 229] width 59 height 20
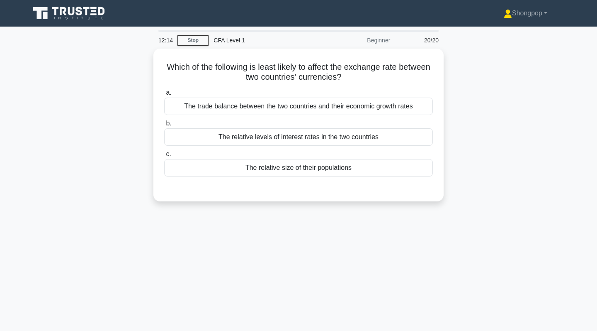
scroll to position [0, 0]
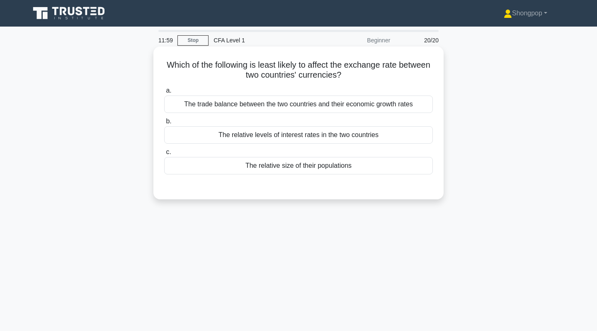
click at [318, 141] on div "The relative levels of interest rates in the two countries" at bounding box center [298, 134] width 269 height 17
click at [164, 124] on input "b. The relative levels of interest rates in the two countries" at bounding box center [164, 121] width 0 height 5
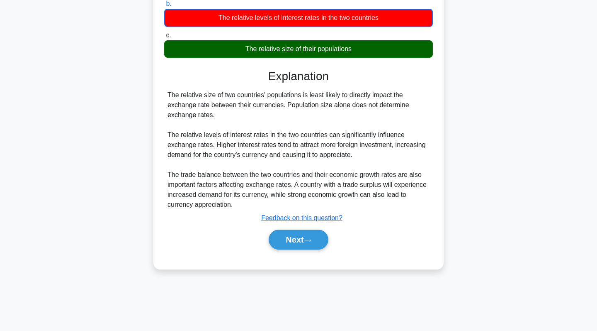
scroll to position [117, 0]
click at [278, 236] on button "Next" at bounding box center [298, 239] width 59 height 20
click at [282, 237] on button "Next" at bounding box center [298, 239] width 59 height 20
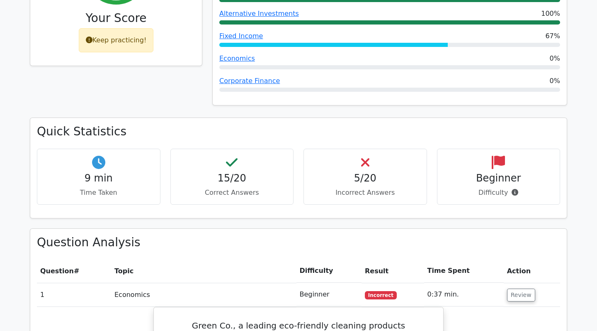
scroll to position [184, 0]
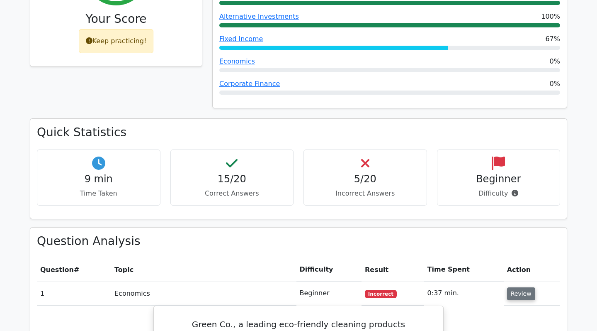
click at [517, 296] on button "Review" at bounding box center [521, 293] width 28 height 13
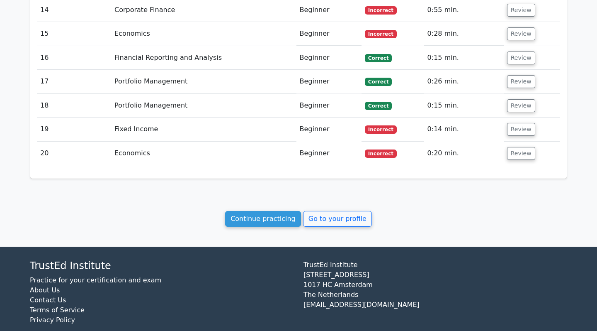
scroll to position [779, 0]
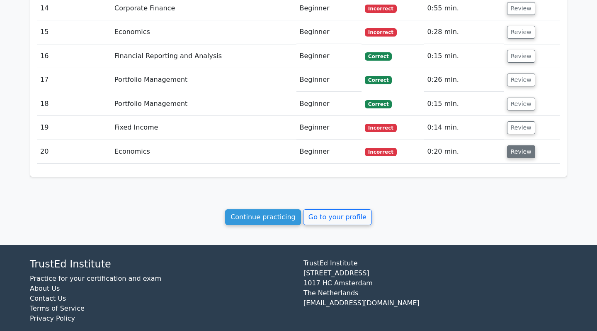
click at [523, 147] on button "Review" at bounding box center [521, 151] width 28 height 13
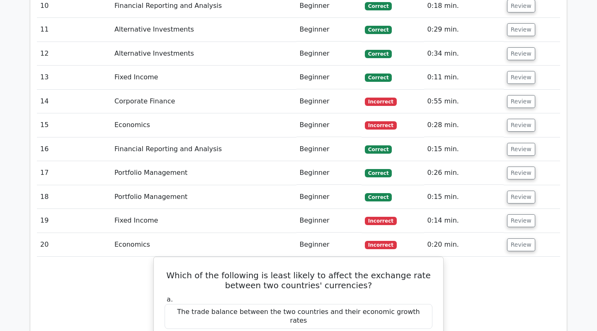
scroll to position [687, 0]
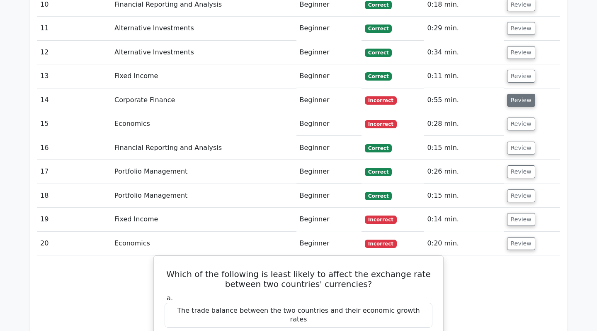
click at [510, 102] on button "Review" at bounding box center [521, 100] width 28 height 13
